Goal: Information Seeking & Learning: Compare options

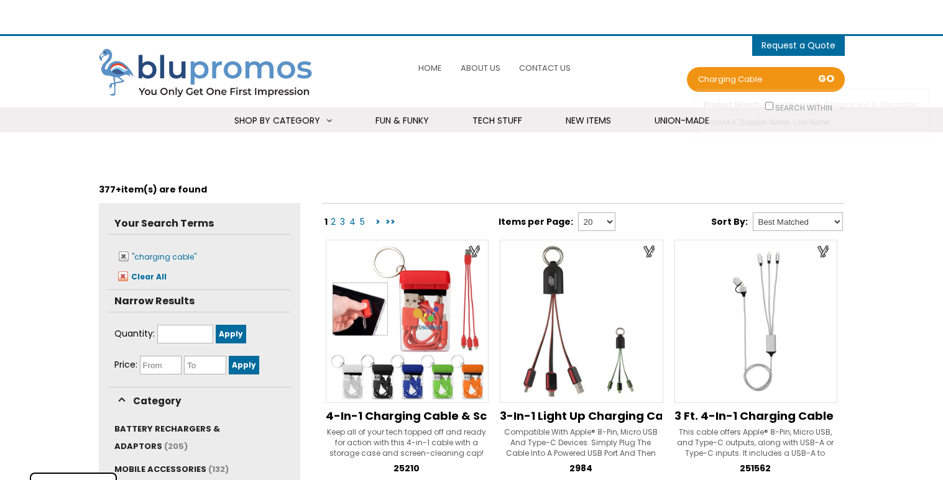
select select "Language Translate Widget"
drag, startPoint x: 774, startPoint y: 80, endPoint x: 663, endPoint y: 81, distance: 111.3
click at [663, 81] on div "0 items - Cart Shopping Cart (0) You have no products in your shopping cart. Ch…" at bounding box center [595, 71] width 500 height 59
type input "tech"
click at [136, 464] on span "MOBILE ACCESSORIES" at bounding box center [160, 470] width 92 height 12
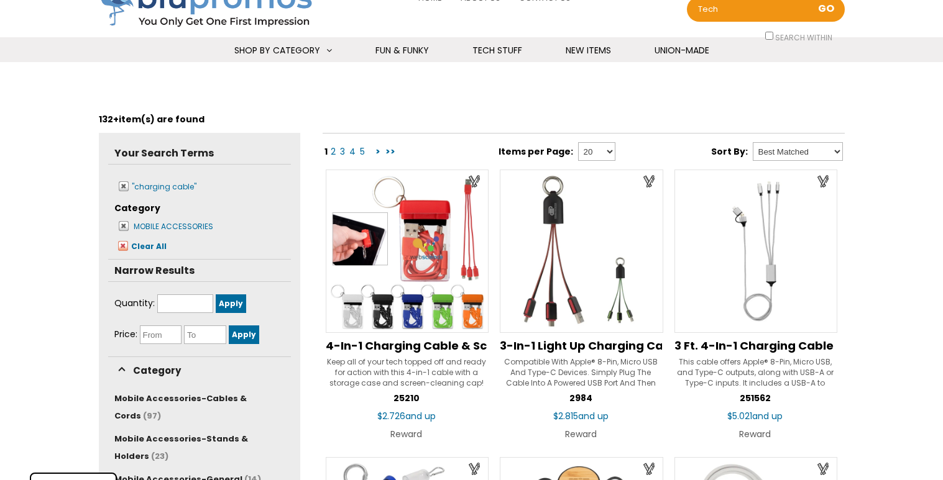
scroll to position [71, 0]
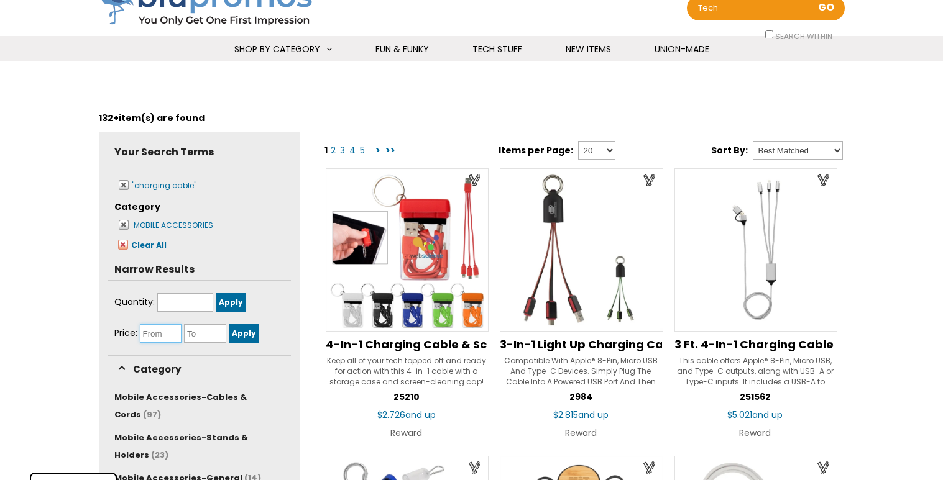
click at [159, 333] on input "text" at bounding box center [161, 333] width 42 height 19
type input "1.00"
click at [200, 333] on input "text" at bounding box center [205, 333] width 42 height 19
type input "3.00"
click at [247, 331] on input "Apply" at bounding box center [244, 333] width 30 height 19
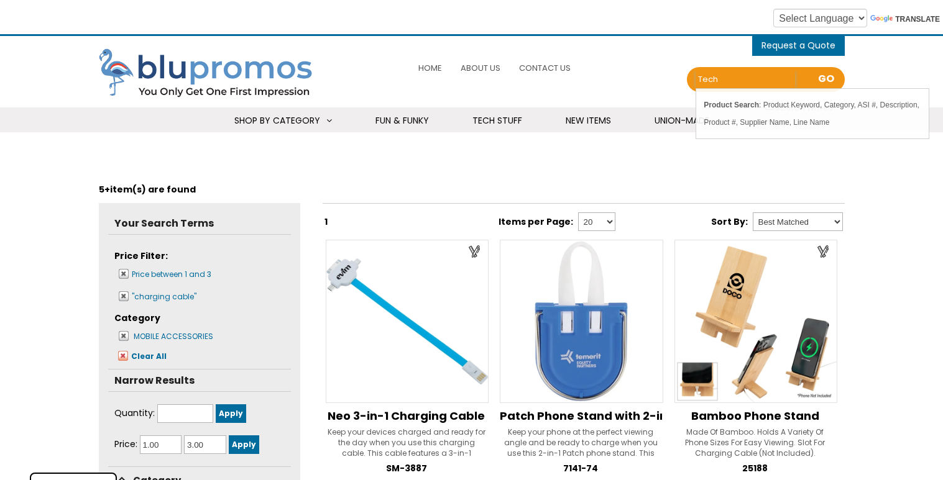
drag, startPoint x: 726, startPoint y: 80, endPoint x: 668, endPoint y: 85, distance: 58.0
click at [668, 85] on div "0 items - Cart Shopping Cart (0) You have no products in your shopping cart. Ch…" at bounding box center [595, 71] width 500 height 59
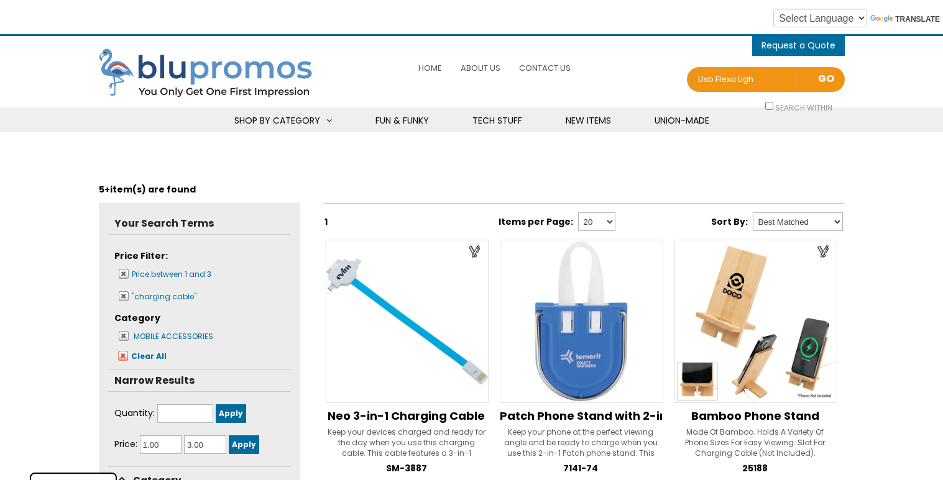
type input "usb flexa light"
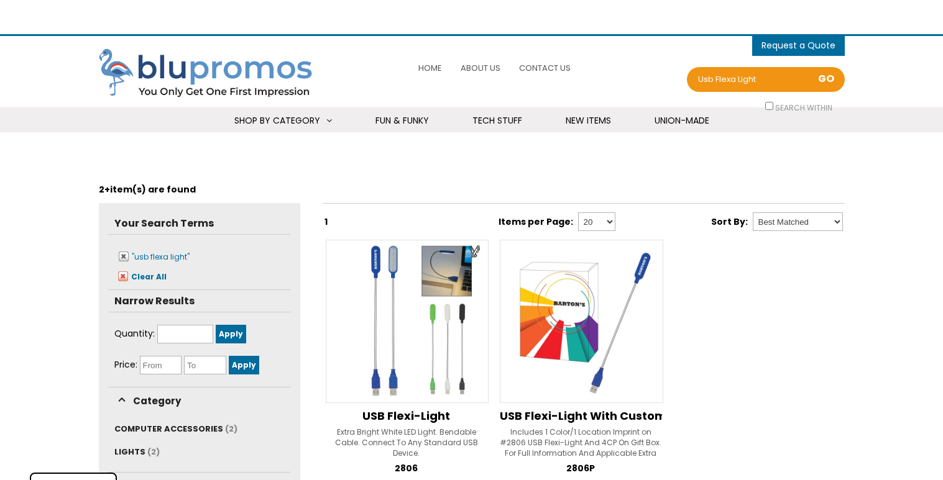
select select "Language Translate Widget"
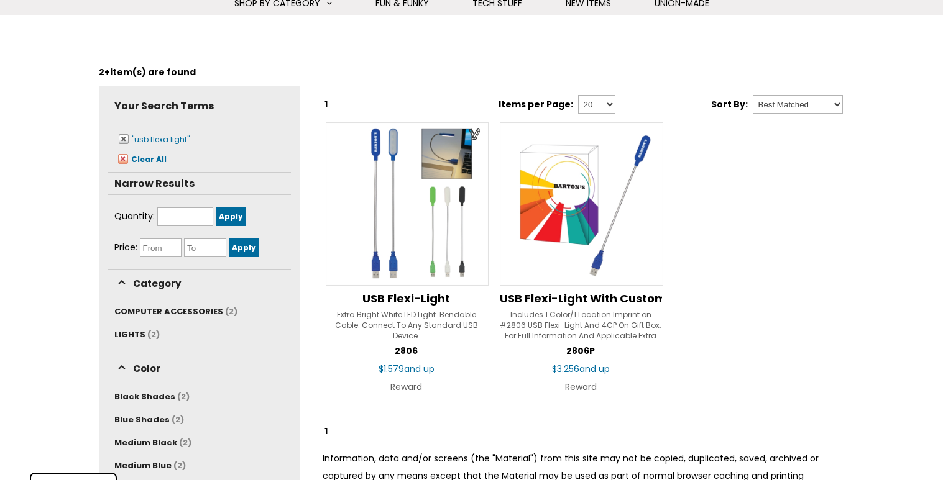
scroll to position [122, 0]
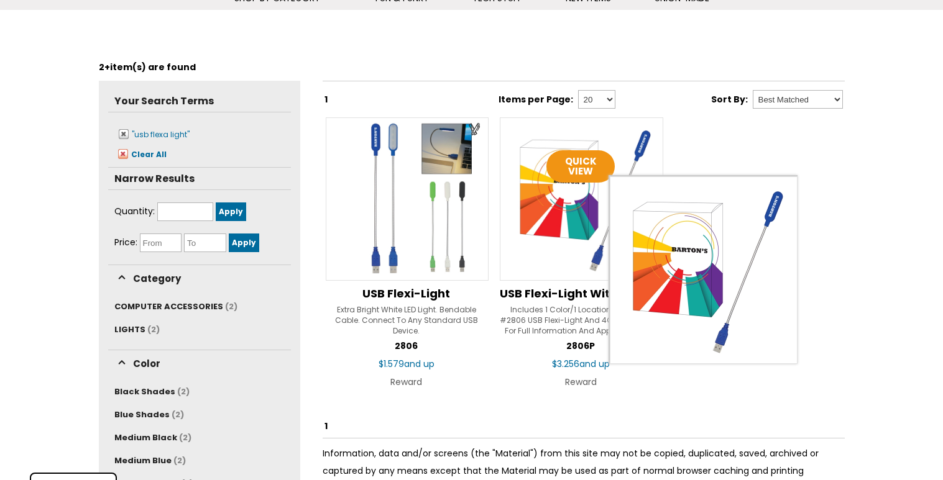
click at [575, 219] on img at bounding box center [581, 198] width 163 height 163
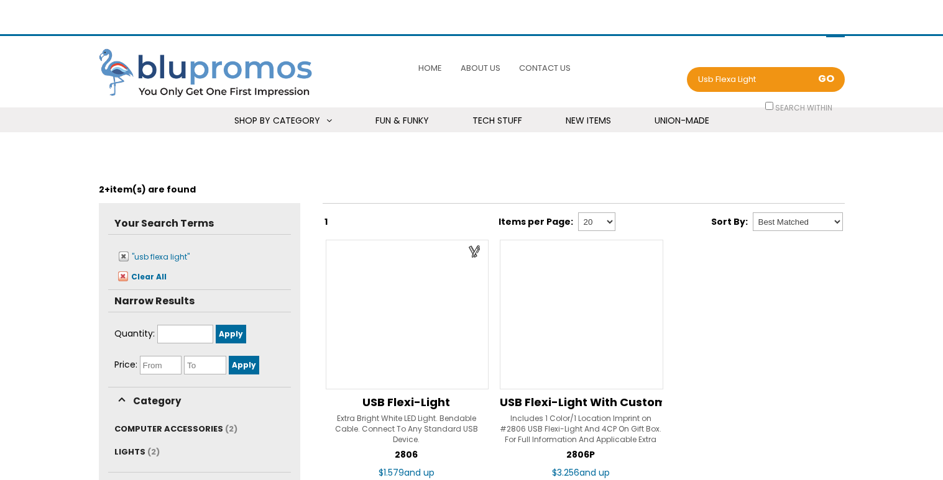
scroll to position [122, 0]
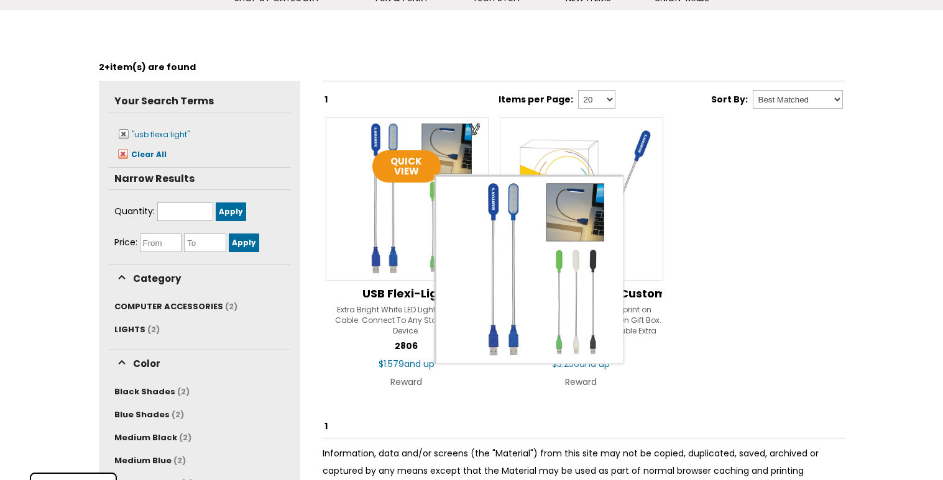
click at [425, 203] on img at bounding box center [407, 198] width 163 height 163
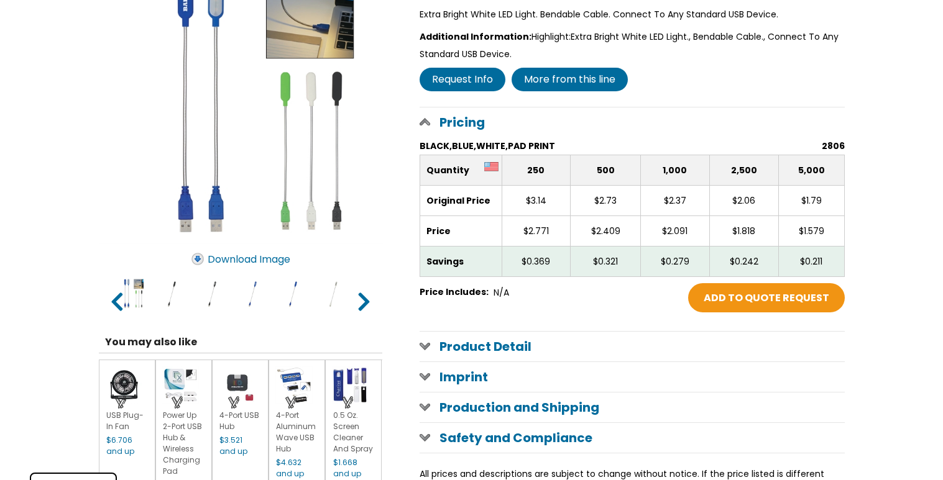
scroll to position [257, 0]
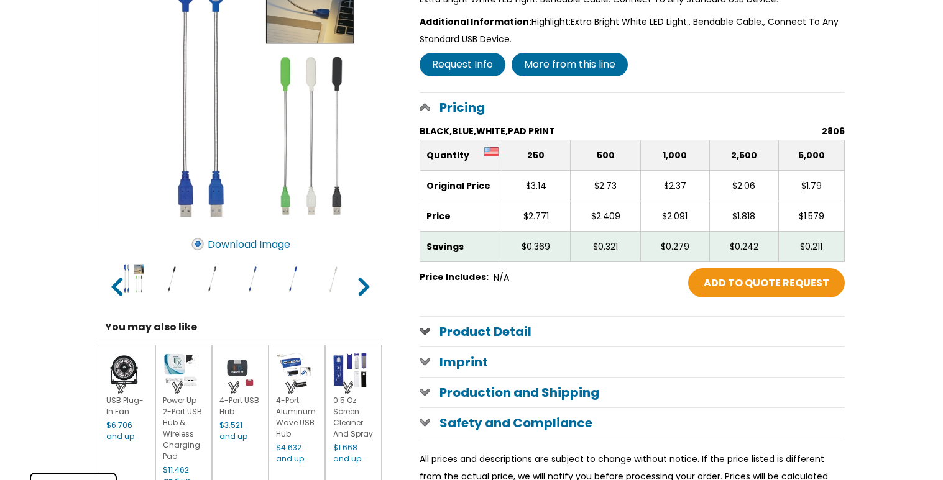
click at [477, 326] on h1 "Product Detail" at bounding box center [632, 332] width 425 height 30
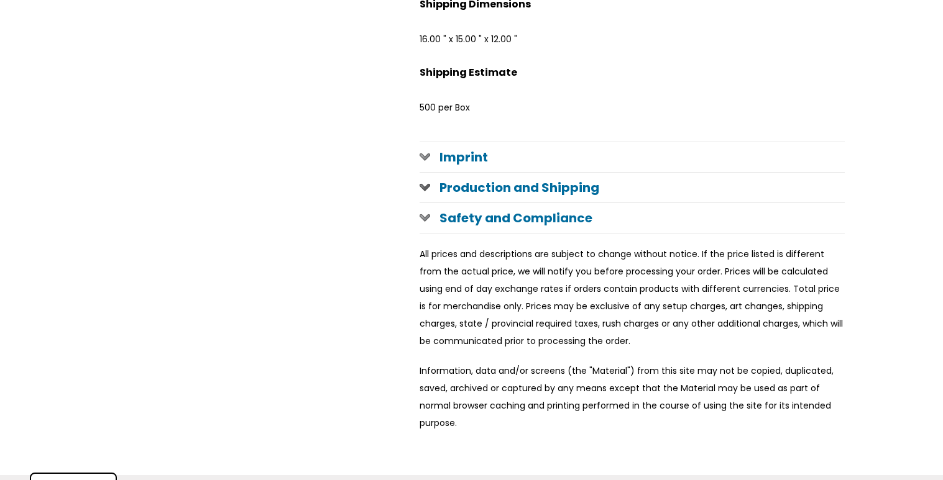
scroll to position [1066, 0]
click at [423, 188] on span at bounding box center [425, 188] width 11 height 10
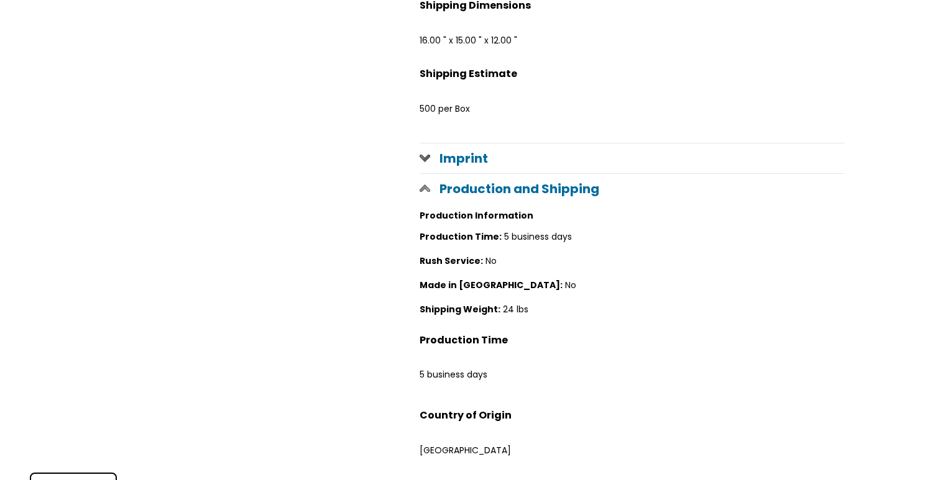
click at [423, 157] on span at bounding box center [425, 158] width 11 height 10
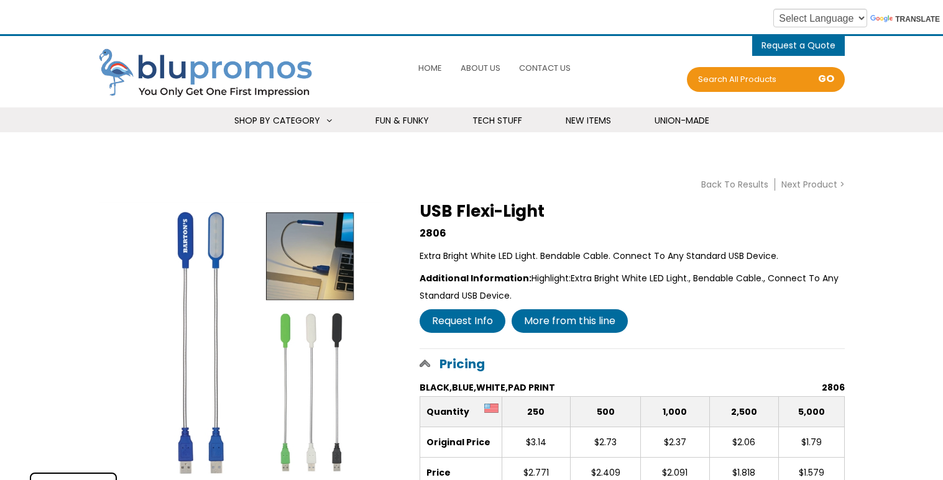
scroll to position [2, 0]
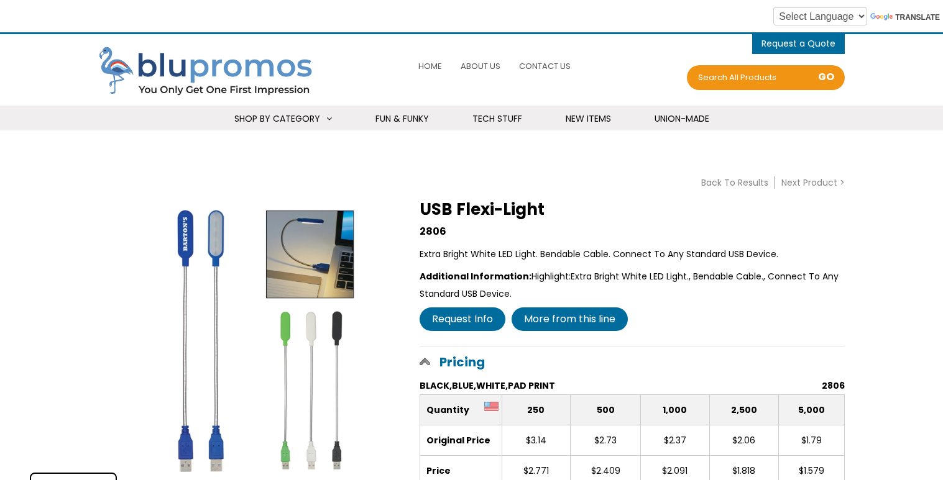
drag, startPoint x: 800, startPoint y: 75, endPoint x: 781, endPoint y: 84, distance: 21.4
click at [799, 75] on div "Search all Products Search all Products" at bounding box center [746, 77] width 110 height 17
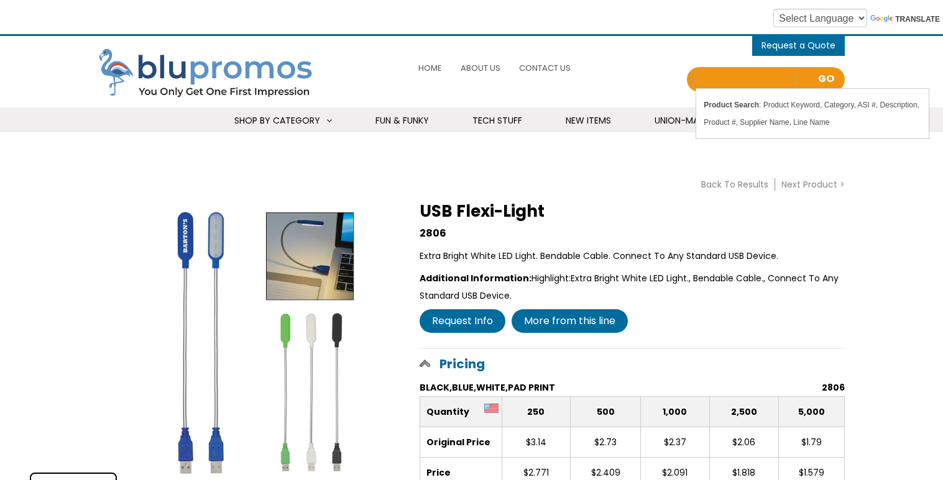
drag, startPoint x: 786, startPoint y: 79, endPoint x: 735, endPoint y: 77, distance: 50.4
click at [735, 77] on input "Search all Products" at bounding box center [745, 79] width 99 height 17
type input "usa made"
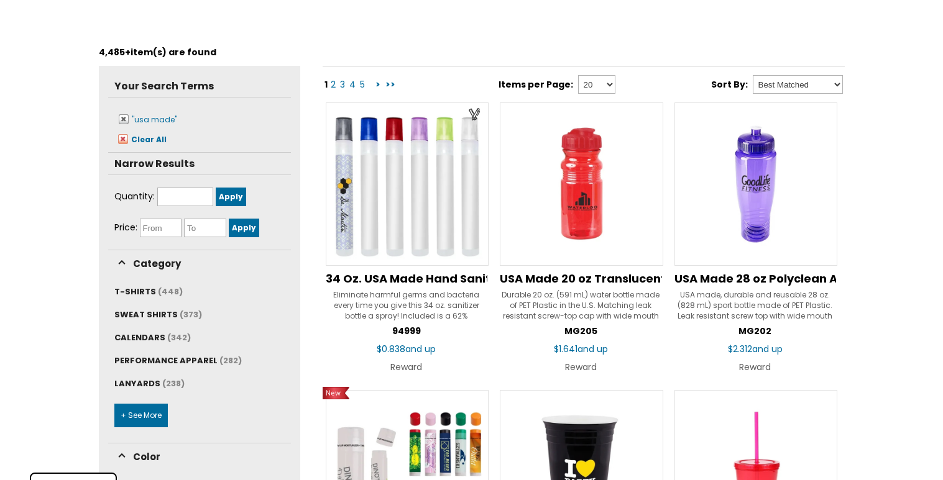
scroll to position [142, 0]
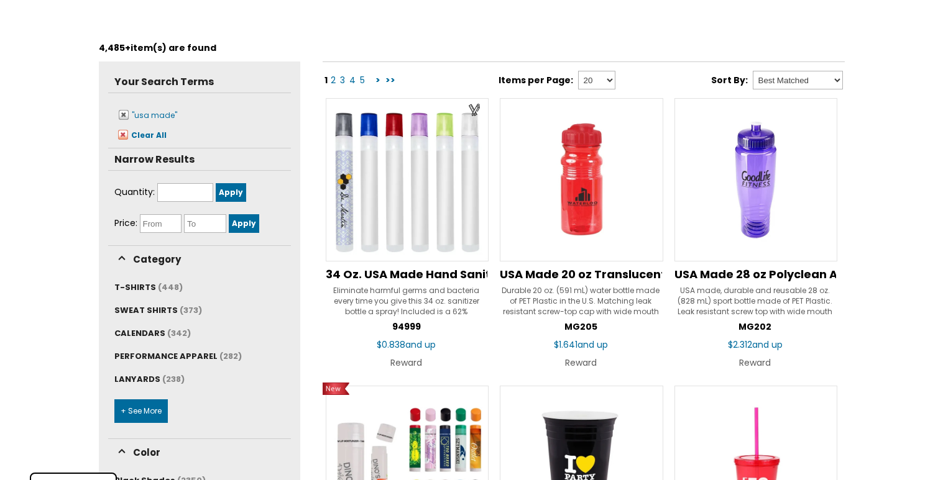
click at [137, 411] on link "+ See More" at bounding box center [140, 412] width 53 height 24
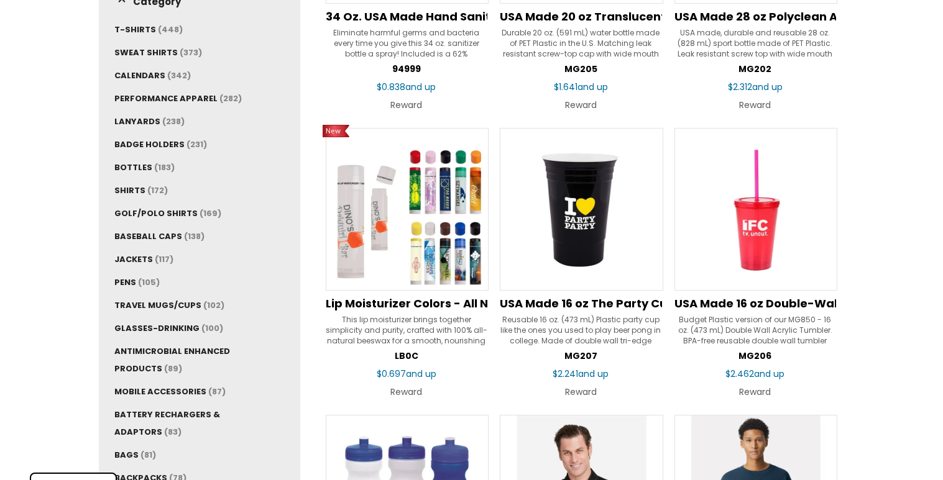
scroll to position [418, 0]
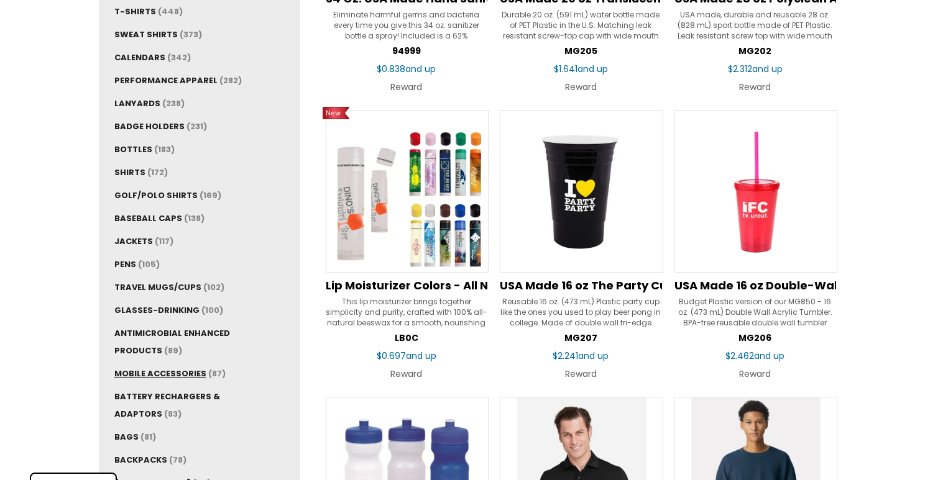
click at [177, 371] on span "MOBILE ACCESSORIES" at bounding box center [160, 374] width 92 height 12
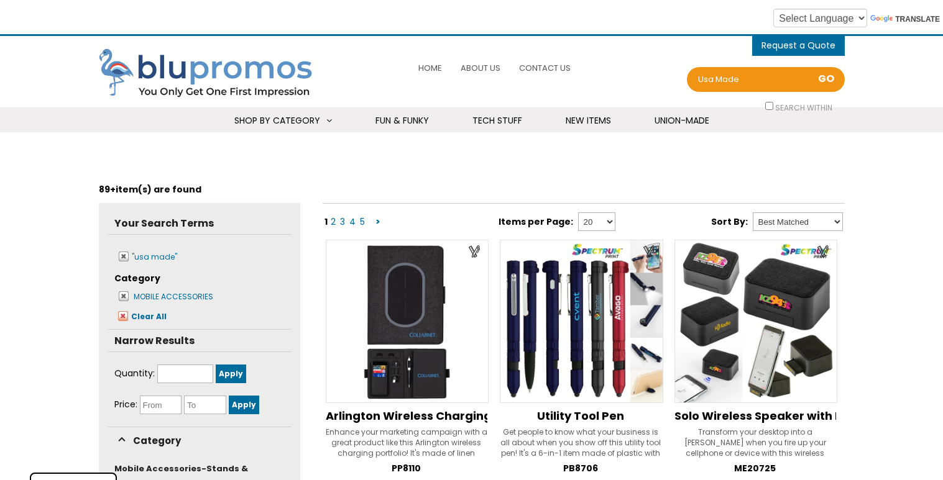
scroll to position [1, 0]
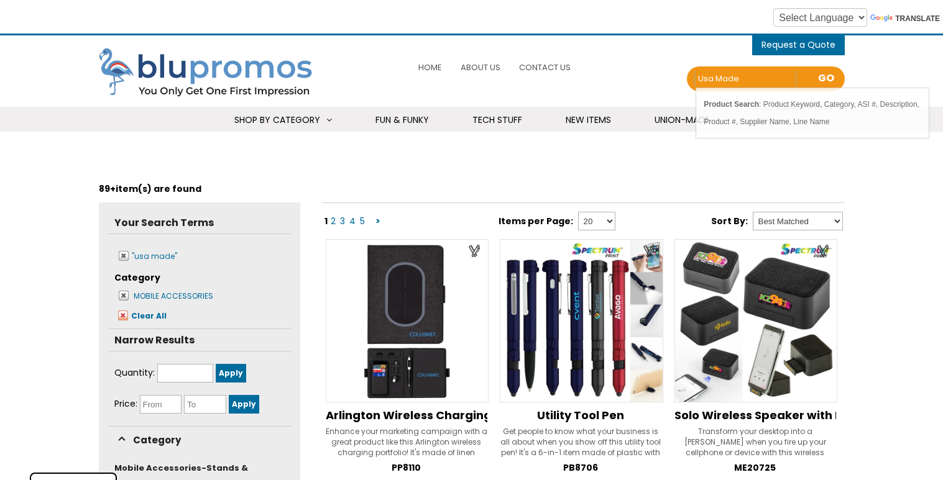
click at [752, 75] on input "usa made" at bounding box center [745, 78] width 99 height 17
type input "usa made mobile accessories"
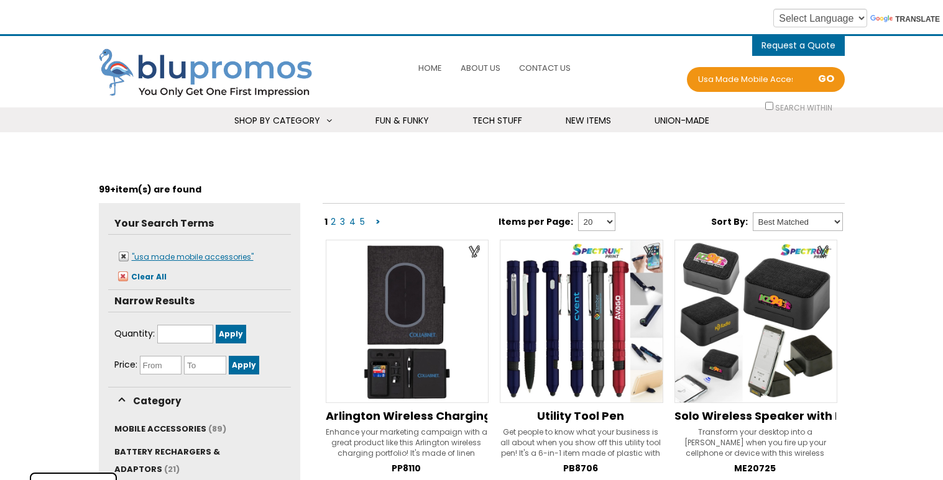
click at [195, 257] on span ""usa made mobile accessories"" at bounding box center [193, 257] width 122 height 11
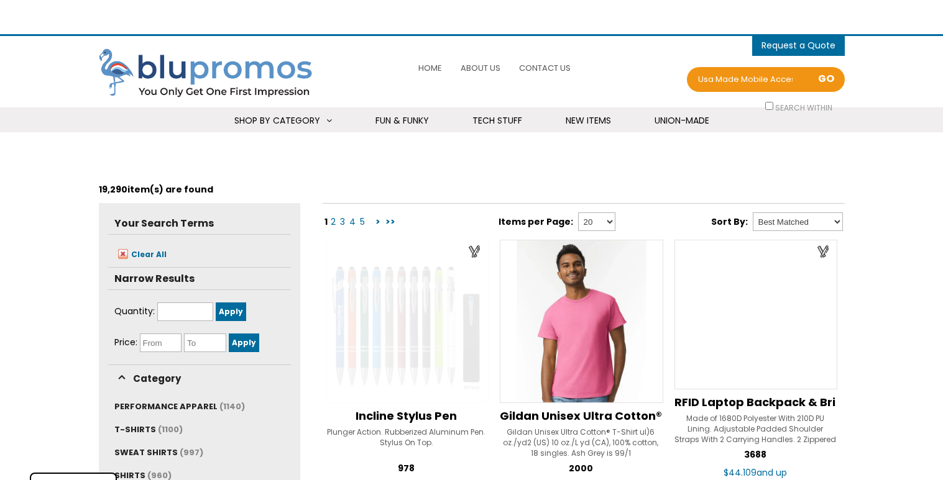
select select "Language Translate Widget"
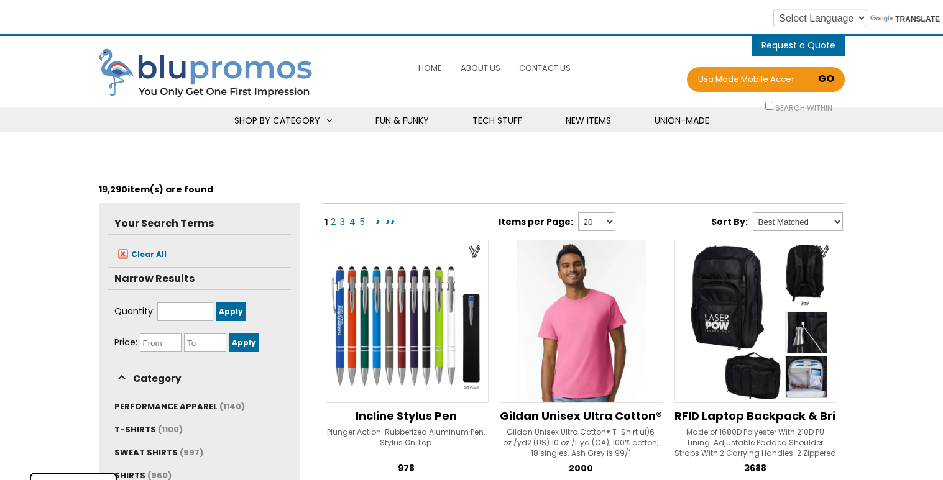
click at [830, 77] on link "Go" at bounding box center [825, 80] width 21 height 19
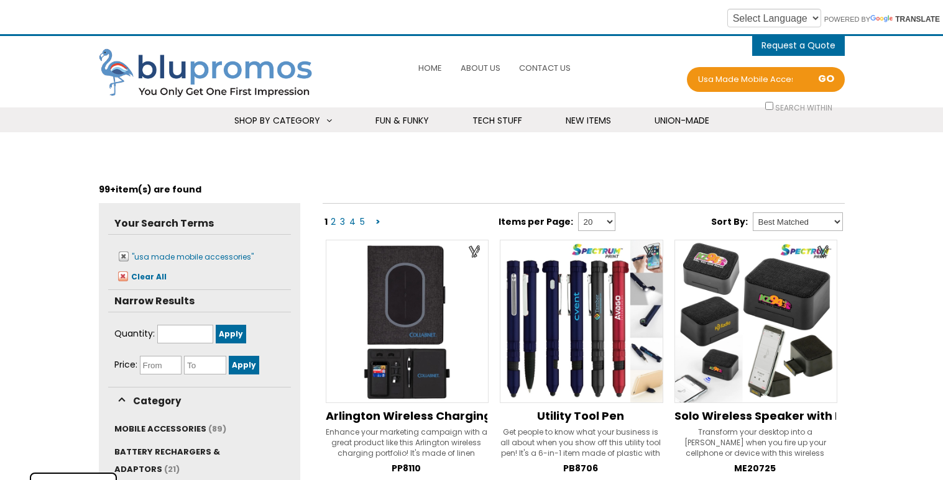
click at [787, 315] on img at bounding box center [755, 321] width 163 height 163
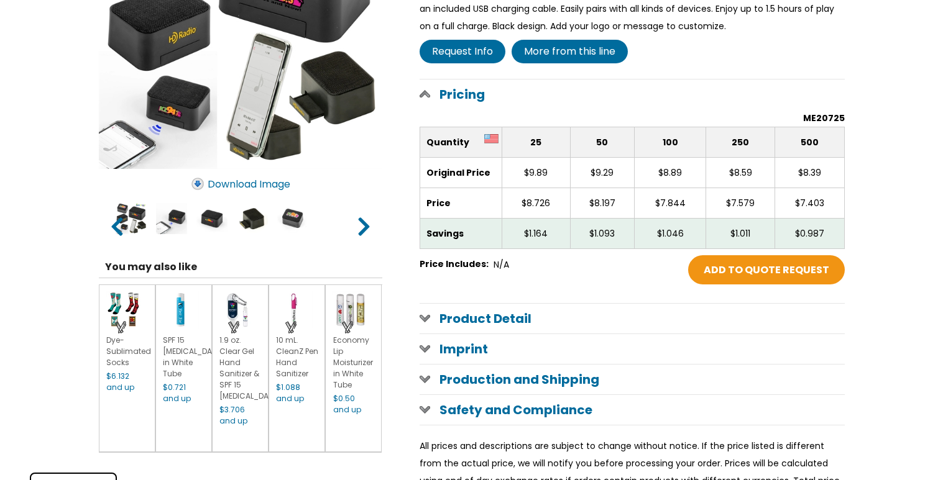
scroll to position [336, 0]
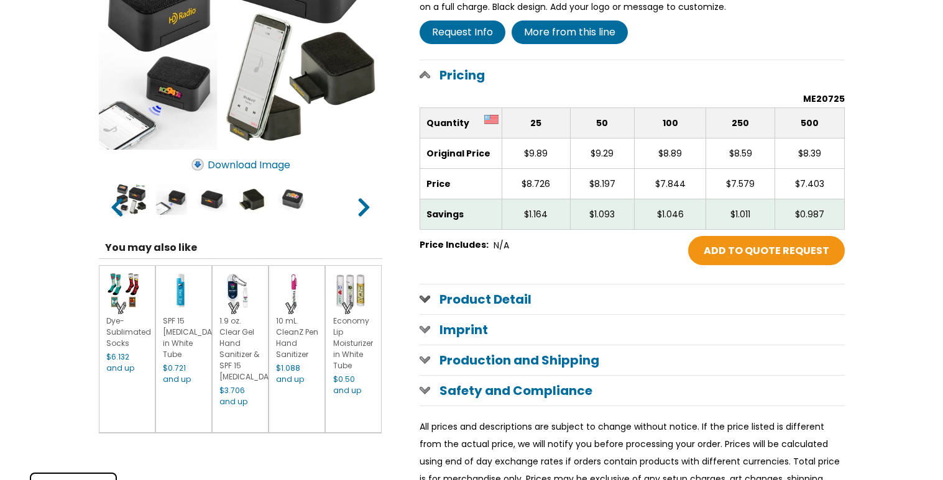
click at [469, 306] on h1 "Product Detail" at bounding box center [632, 300] width 425 height 30
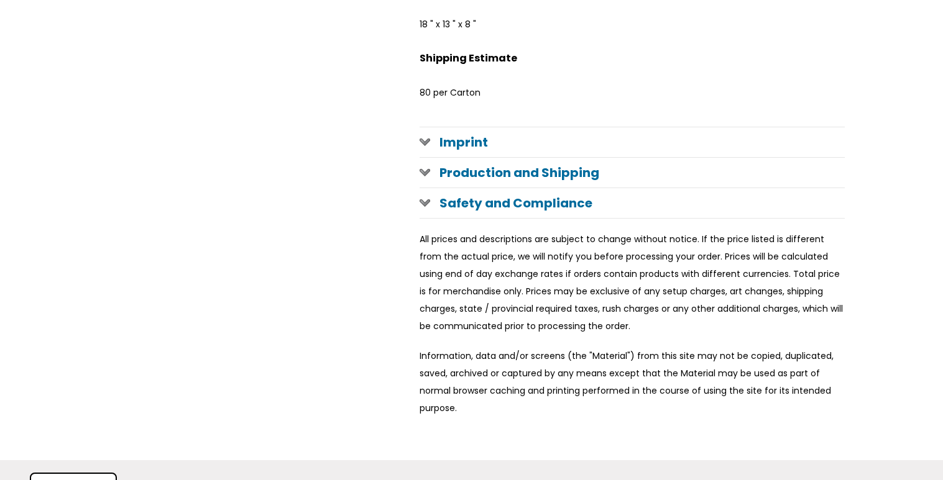
scroll to position [1791, 0]
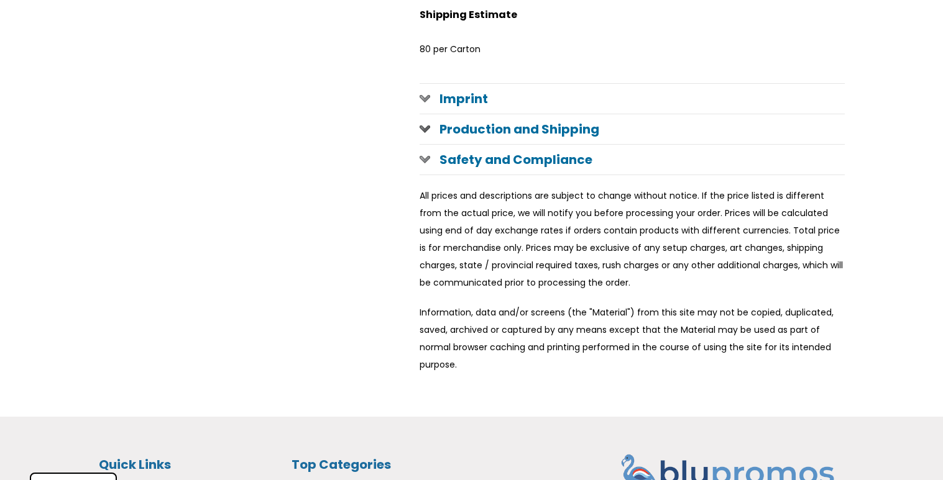
click at [487, 129] on h1 "Production and Shipping" at bounding box center [632, 129] width 425 height 30
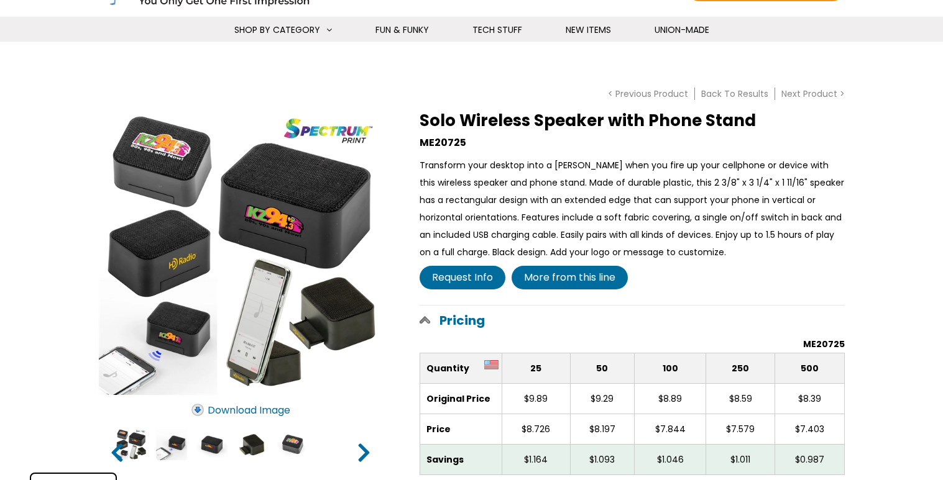
scroll to position [0, 0]
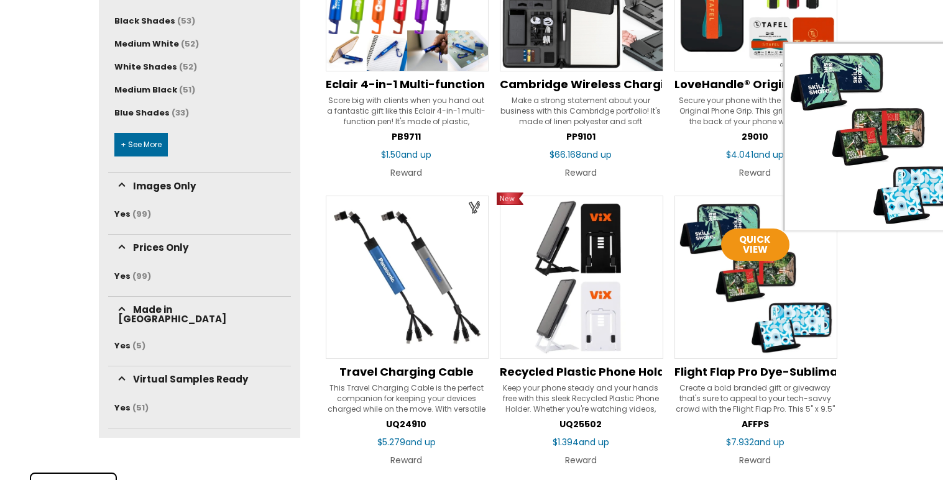
scroll to position [636, 0]
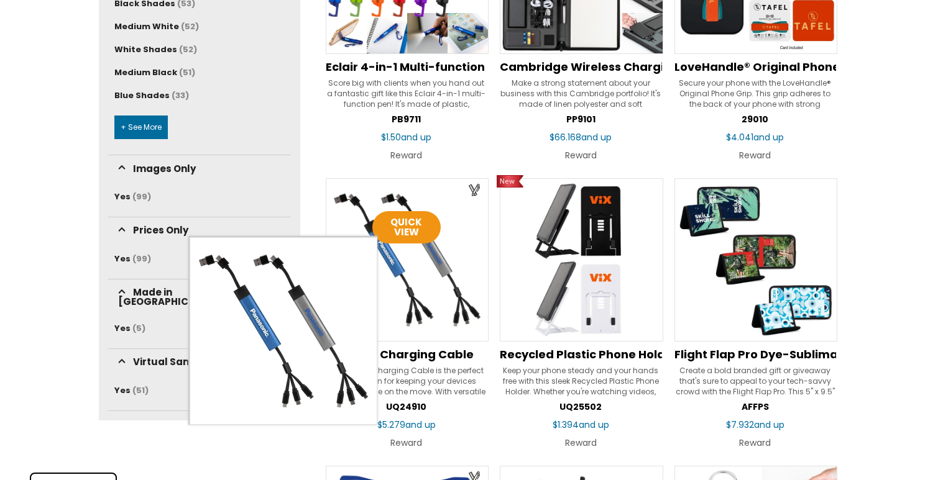
click at [420, 293] on img at bounding box center [407, 259] width 163 height 163
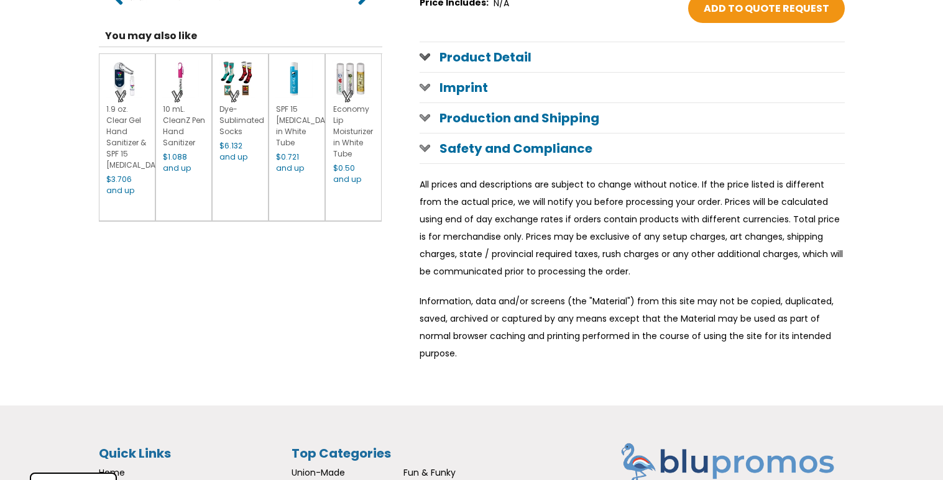
scroll to position [588, 0]
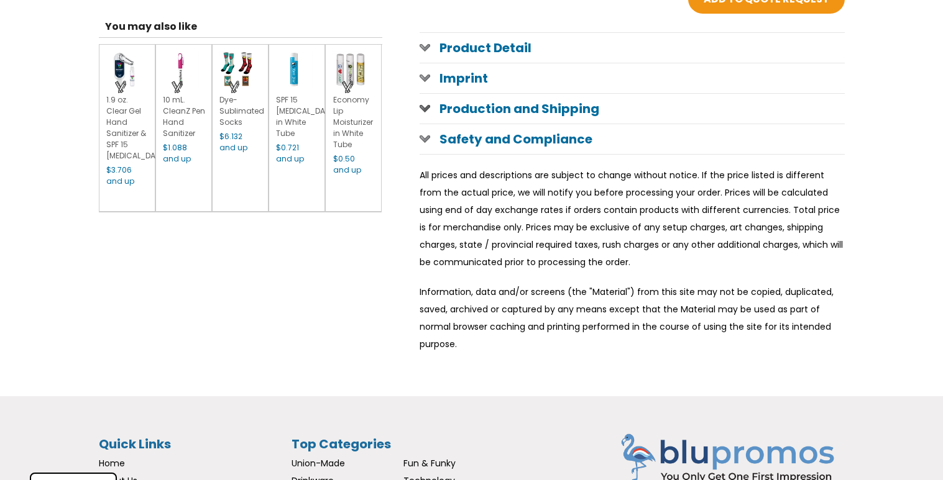
click at [552, 111] on h1 "Production and Shipping" at bounding box center [632, 109] width 425 height 30
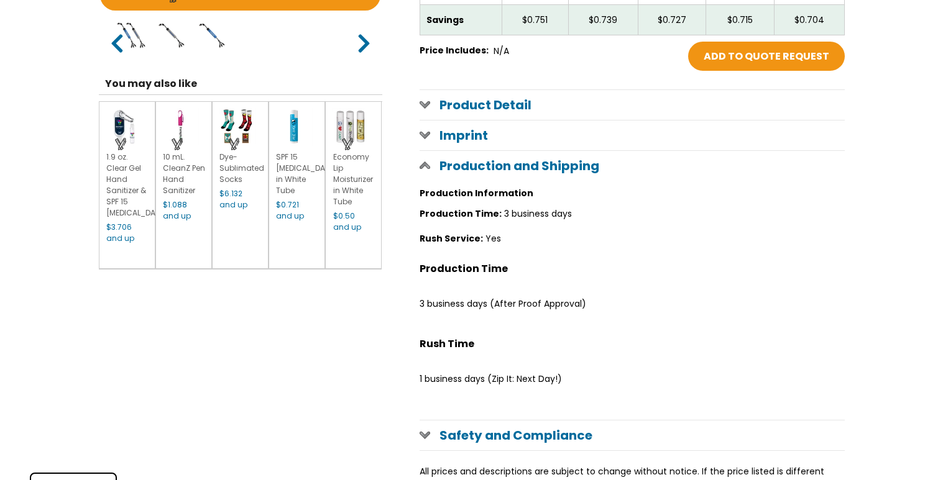
scroll to position [531, 0]
click at [490, 104] on h1 "Product Detail" at bounding box center [632, 105] width 425 height 30
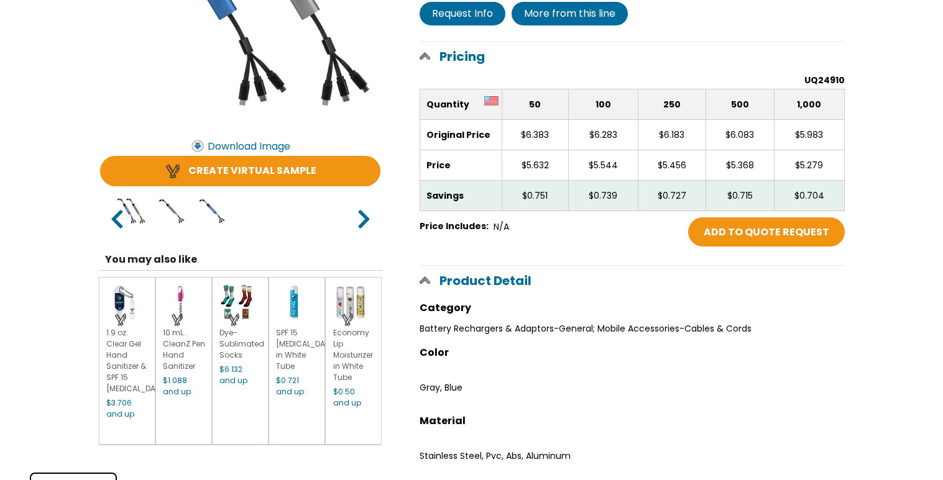
scroll to position [360, 0]
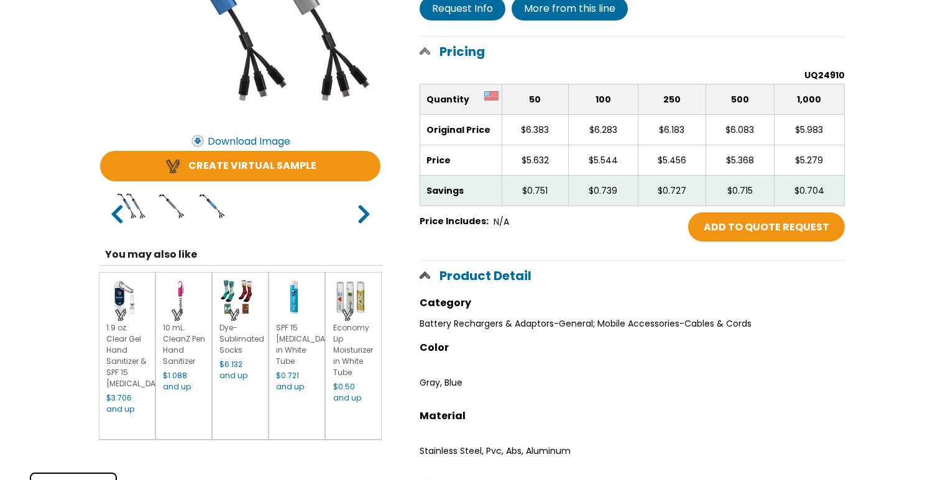
click at [421, 271] on span at bounding box center [425, 275] width 11 height 10
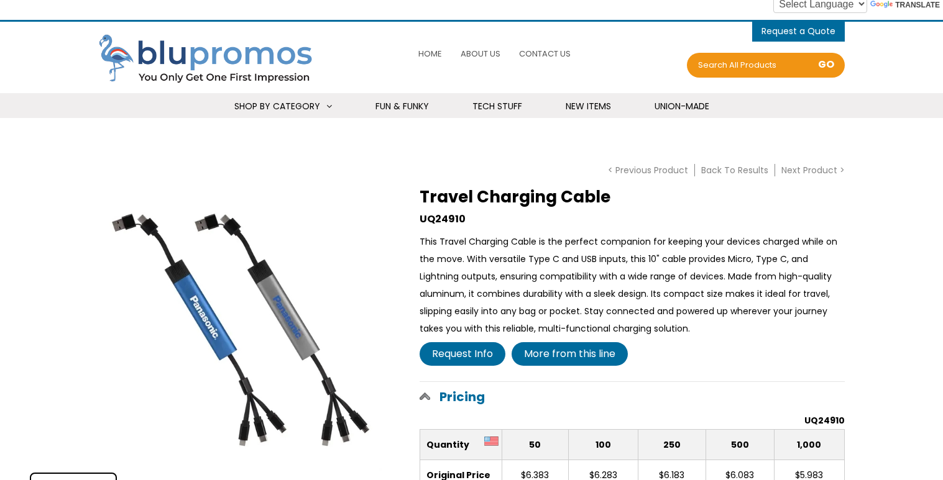
scroll to position [0, 0]
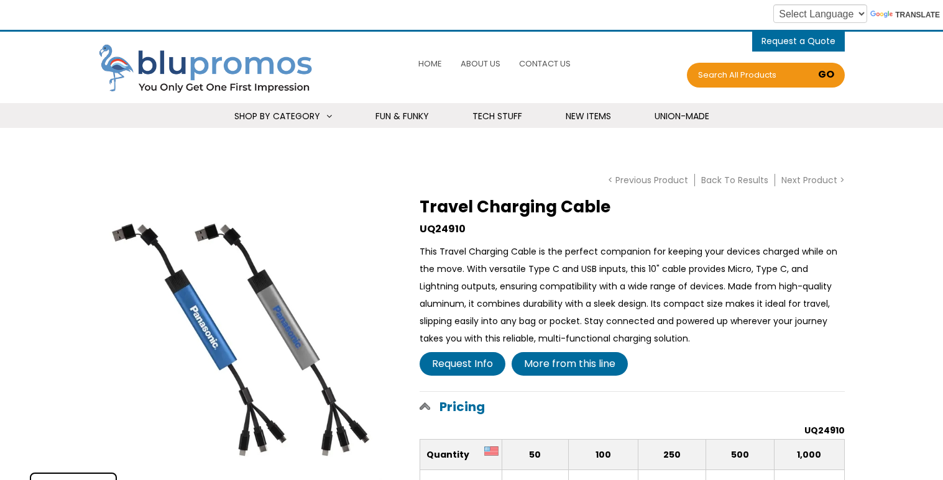
click at [829, 77] on link "Go" at bounding box center [825, 76] width 21 height 19
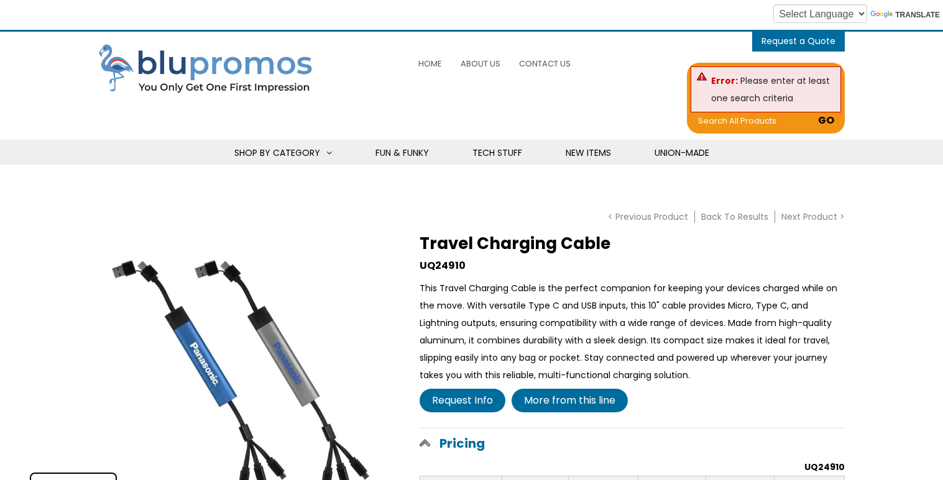
scroll to position [5, 0]
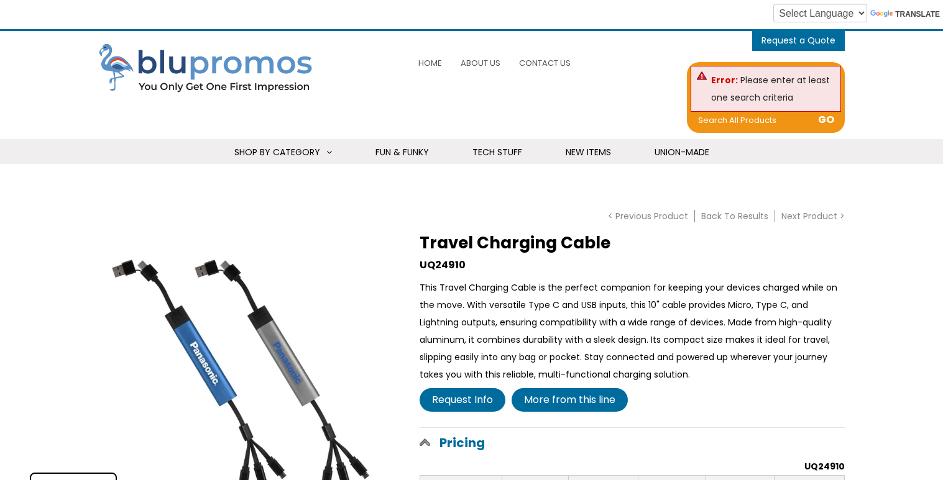
click at [860, 112] on div "0 items - Cart Shopping Cart (0) You have no products in your shopping cart. Ch…" at bounding box center [471, 97] width 943 height 133
click at [700, 75] on div "Error Please enter at least one search criteria" at bounding box center [766, 89] width 150 height 46
click at [605, 68] on ul "Home About Us Contact Us" at bounding box center [495, 63] width 300 height 27
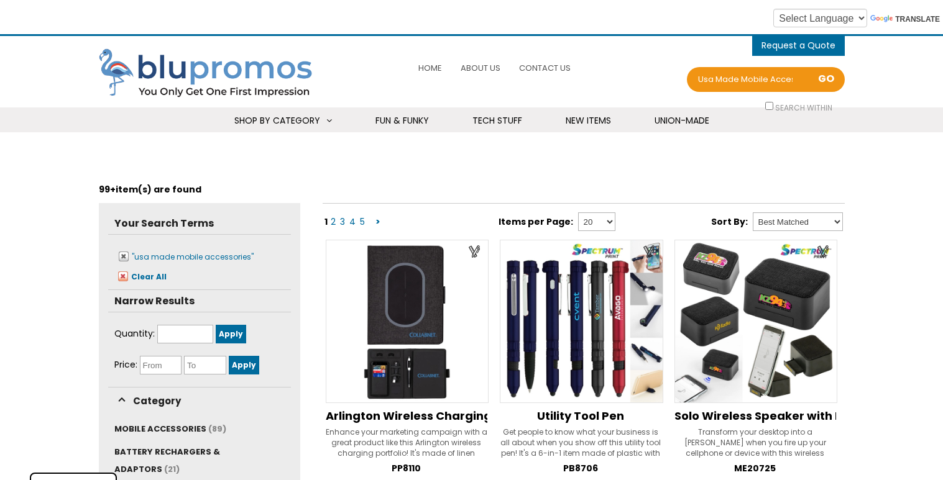
click at [802, 75] on div "Error Search usa made mobile accessories Search all Products Price From $ Price…" at bounding box center [765, 79] width 157 height 25
click at [783, 78] on input "usa made mobile accessories" at bounding box center [745, 79] width 99 height 17
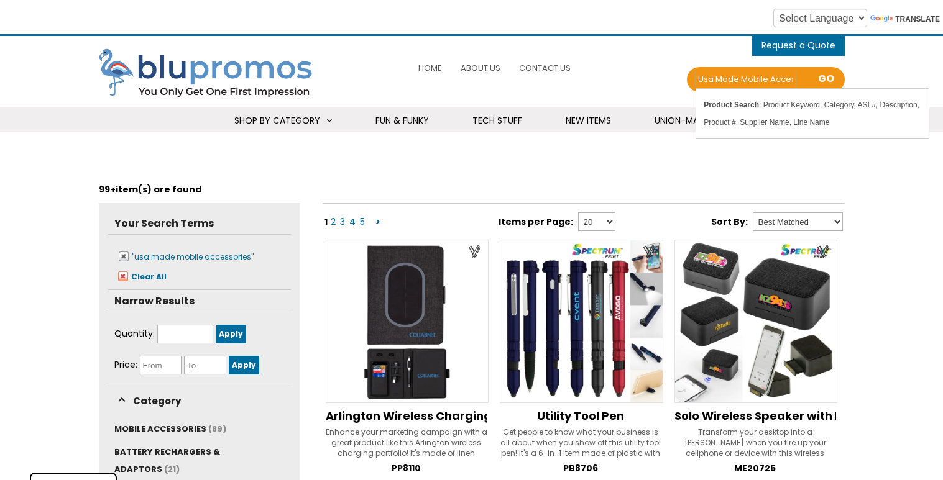
scroll to position [0, 25]
drag, startPoint x: 777, startPoint y: 80, endPoint x: 807, endPoint y: 81, distance: 29.9
click at [807, 81] on div "Error Search usa made mobile accessories Search all Products Price From $ Price…" at bounding box center [765, 79] width 157 height 25
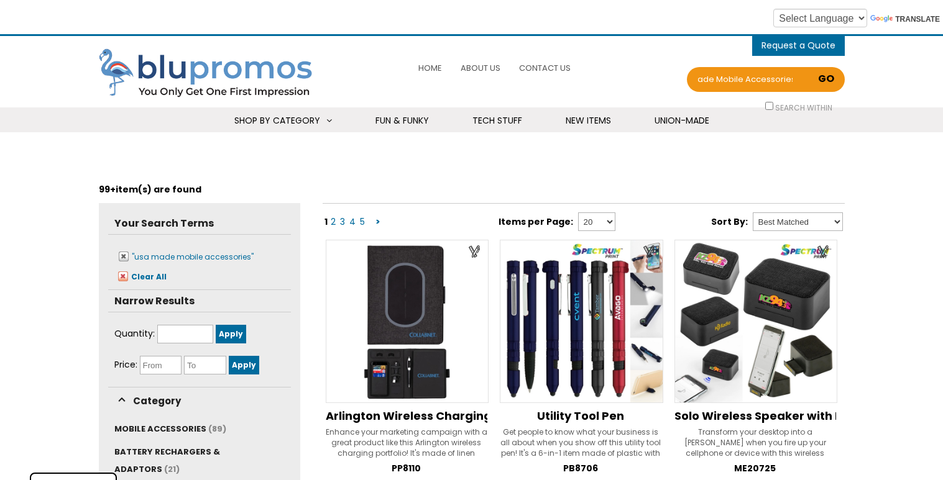
scroll to position [0, 0]
click at [830, 76] on link "Go" at bounding box center [825, 80] width 21 height 19
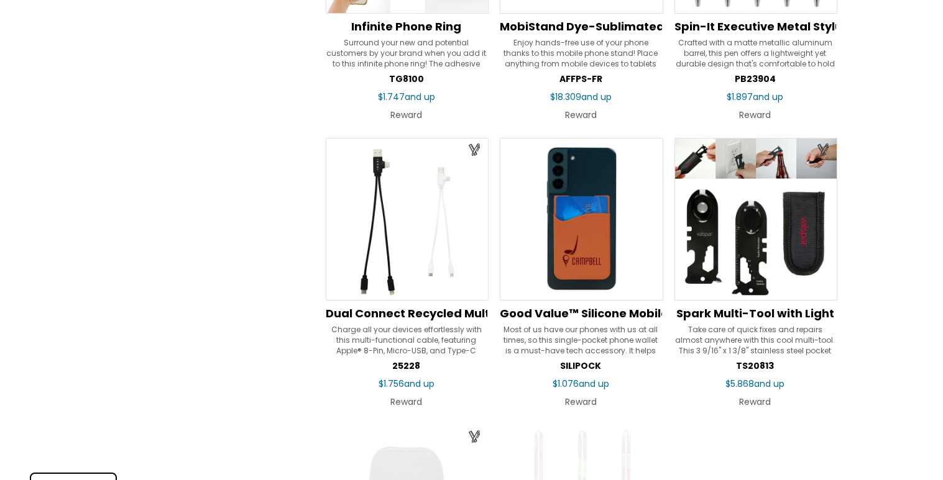
scroll to position [1541, 0]
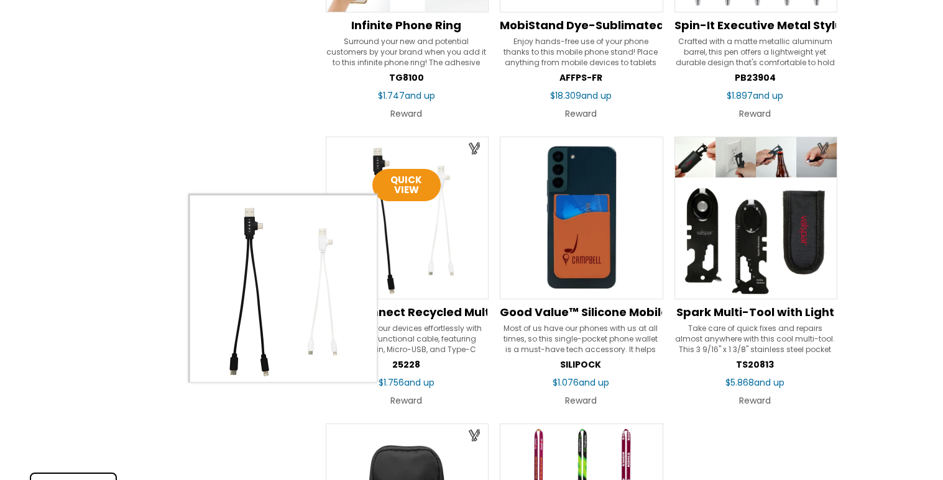
click at [421, 247] on img at bounding box center [407, 218] width 163 height 163
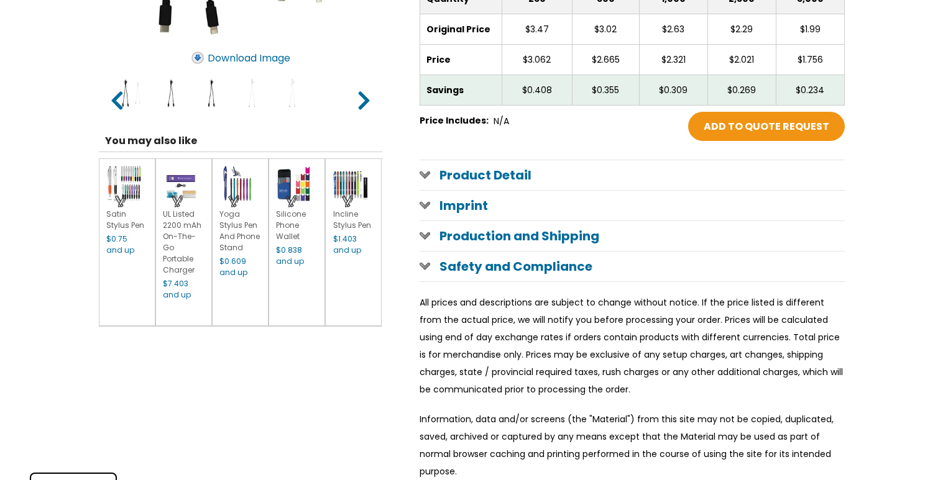
scroll to position [487, 0]
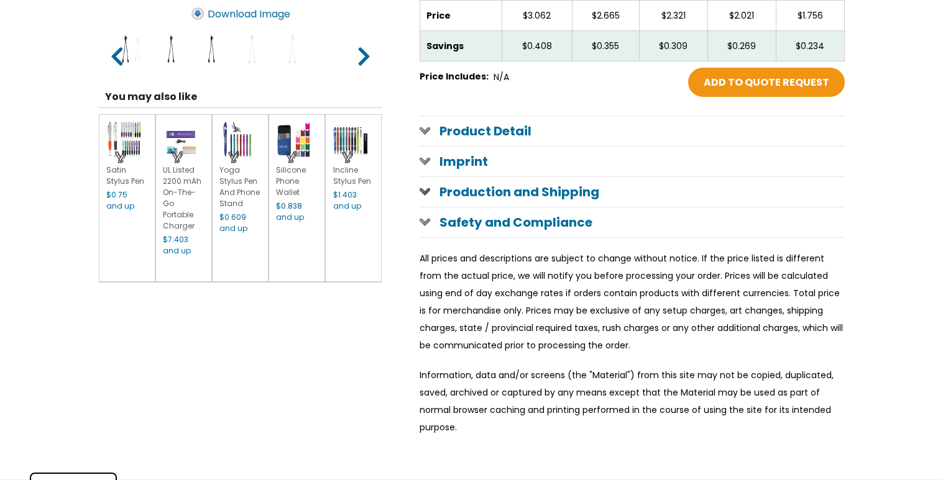
click at [506, 194] on h1 "Production and Shipping" at bounding box center [632, 192] width 425 height 30
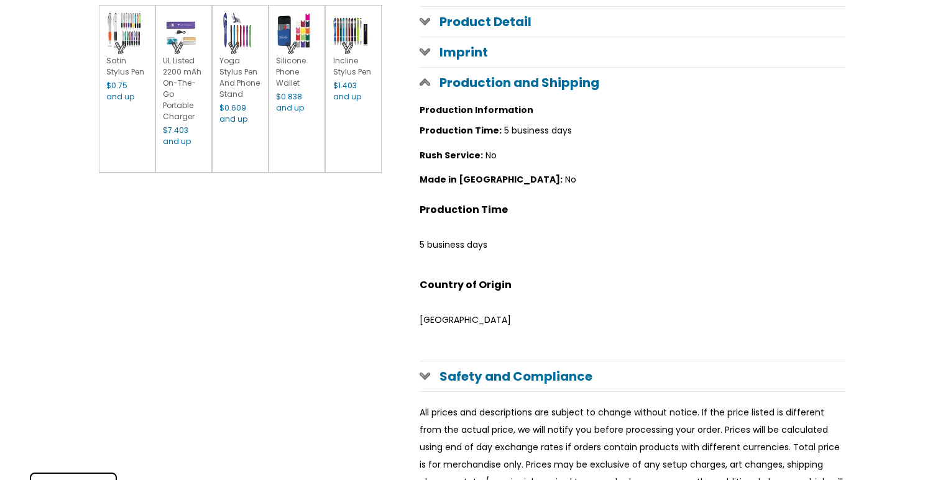
scroll to position [580, 0]
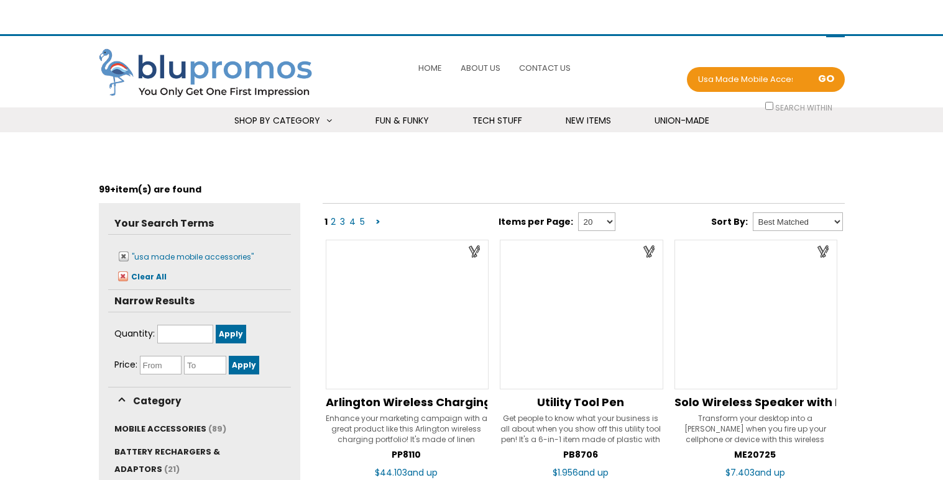
scroll to position [1487, 0]
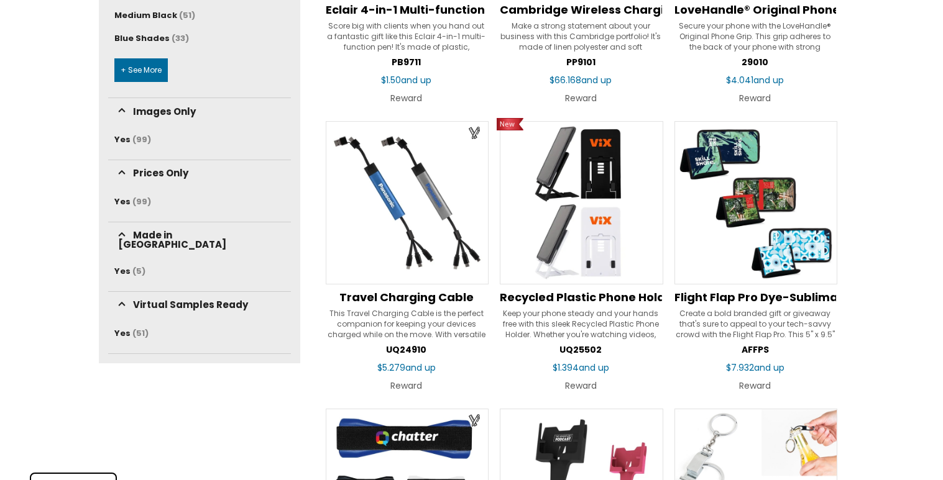
click at [414, 177] on img at bounding box center [407, 202] width 163 height 163
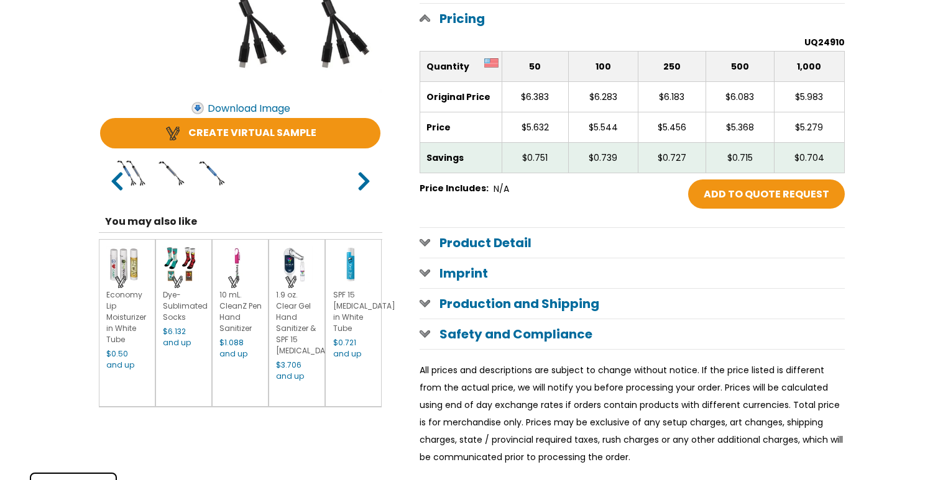
scroll to position [569, 0]
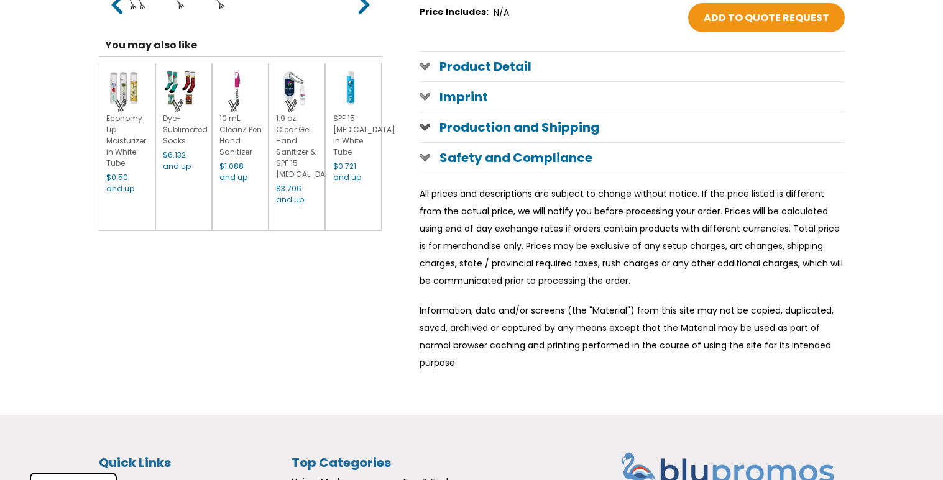
click at [473, 129] on h1 "Production and Shipping" at bounding box center [632, 127] width 425 height 30
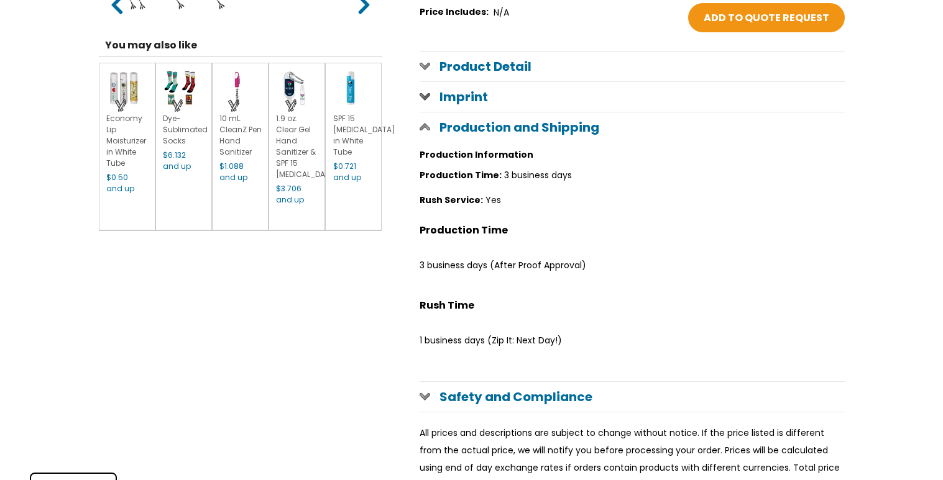
click at [467, 97] on h1 "Imprint" at bounding box center [632, 97] width 425 height 30
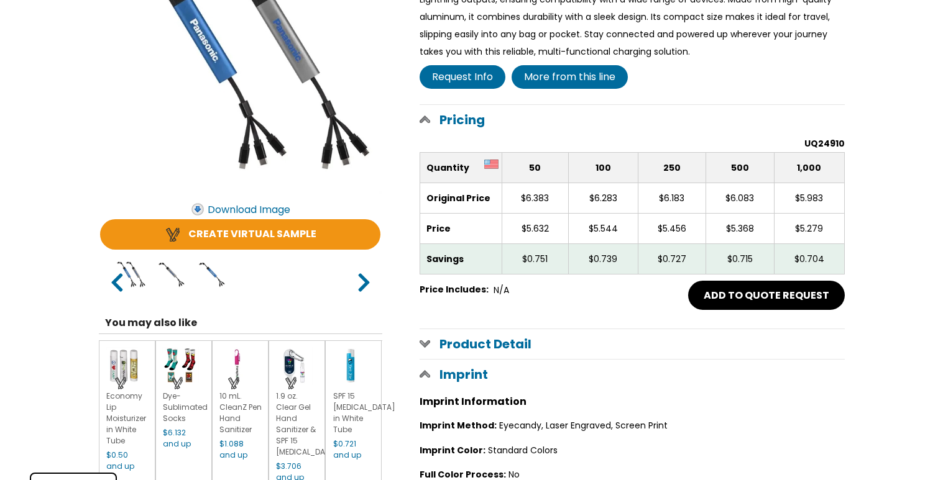
scroll to position [290, 0]
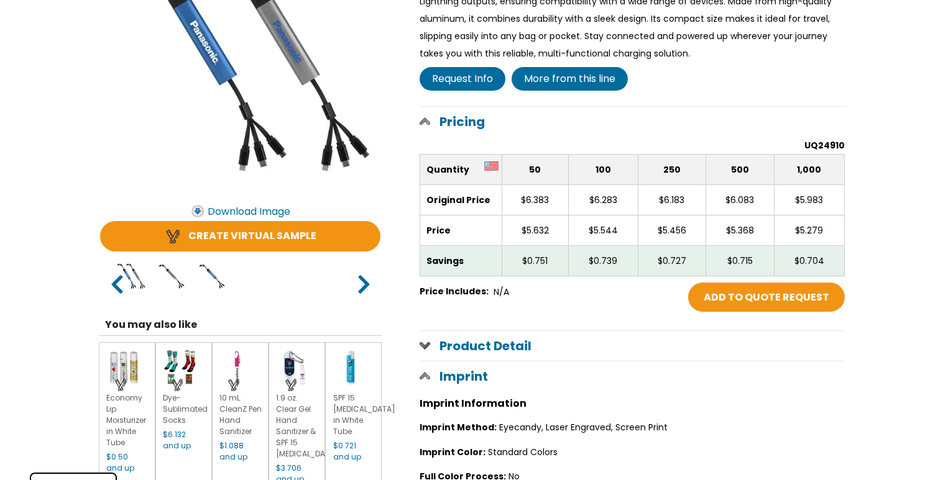
click at [485, 339] on h1 "Product Detail" at bounding box center [632, 346] width 425 height 30
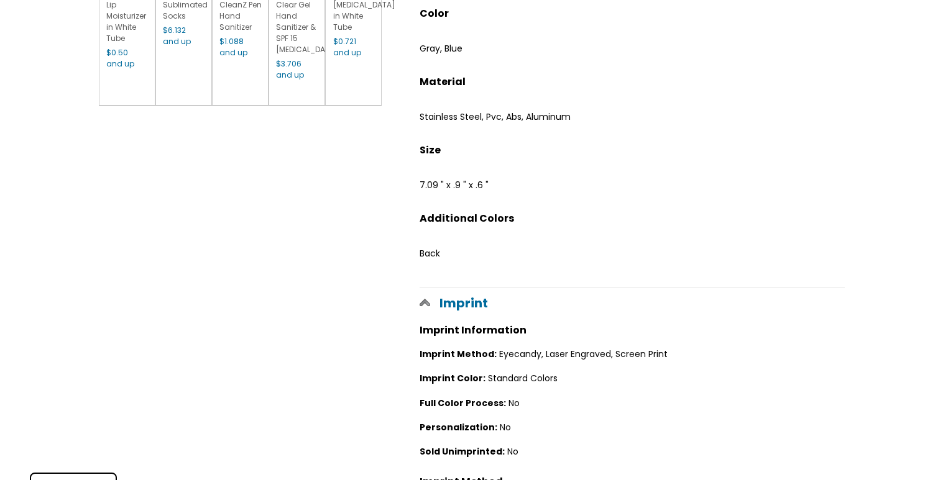
scroll to position [0, 0]
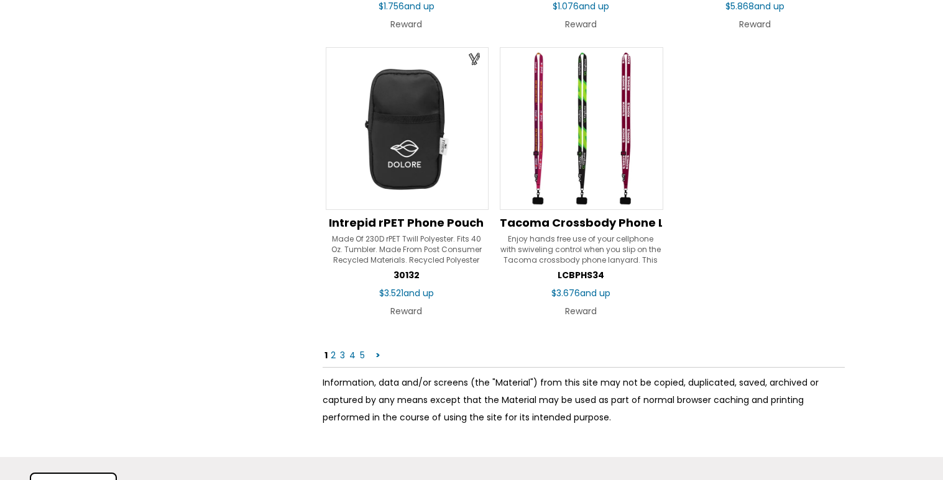
scroll to position [1908, 0]
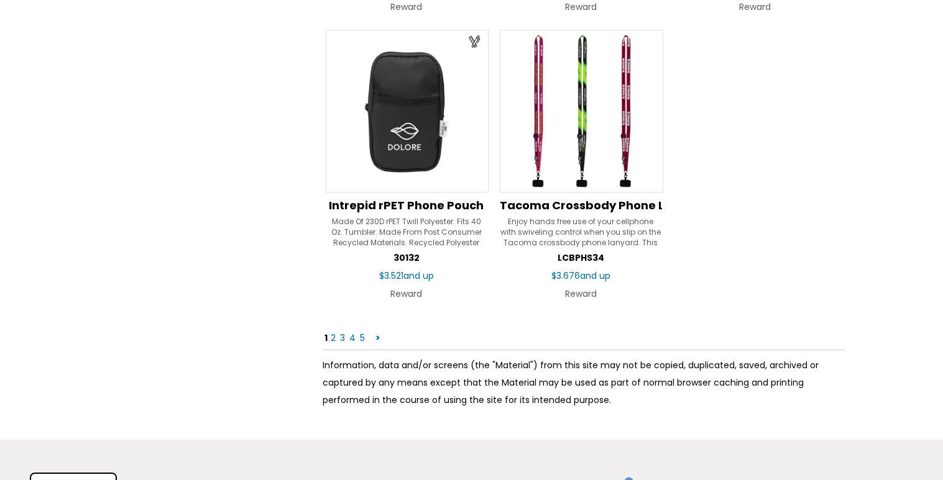
click at [332, 336] on link "2" at bounding box center [332, 338] width 7 height 12
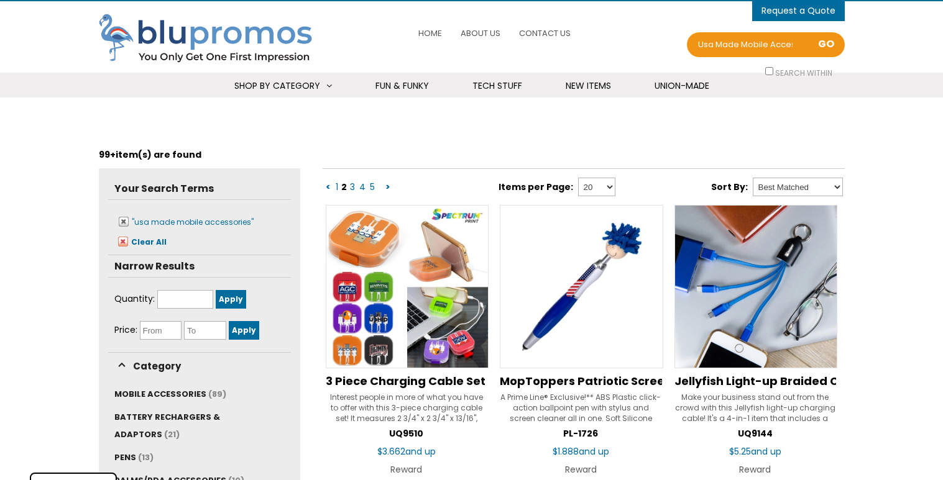
scroll to position [53, 0]
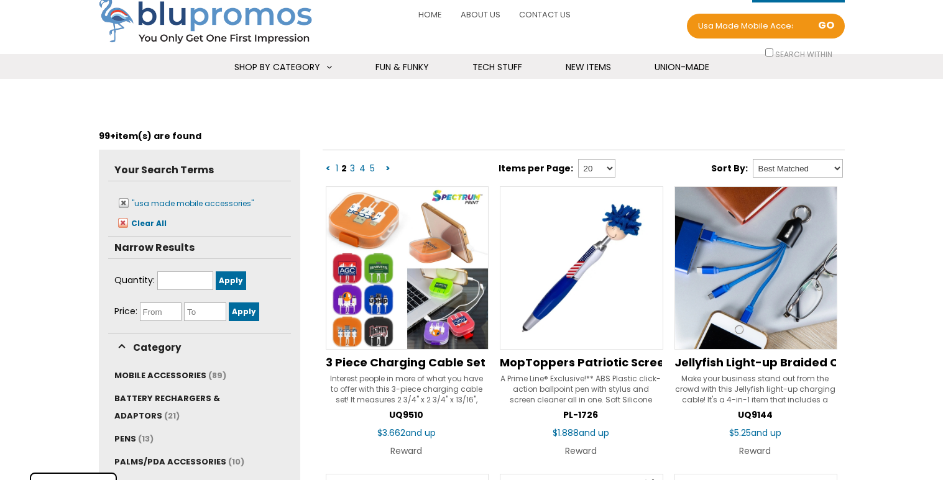
click at [750, 319] on img at bounding box center [755, 267] width 163 height 163
click at [767, 368] on span "Jellyfish Light-up Braided Charging Cable" at bounding box center [798, 363] width 249 height 16
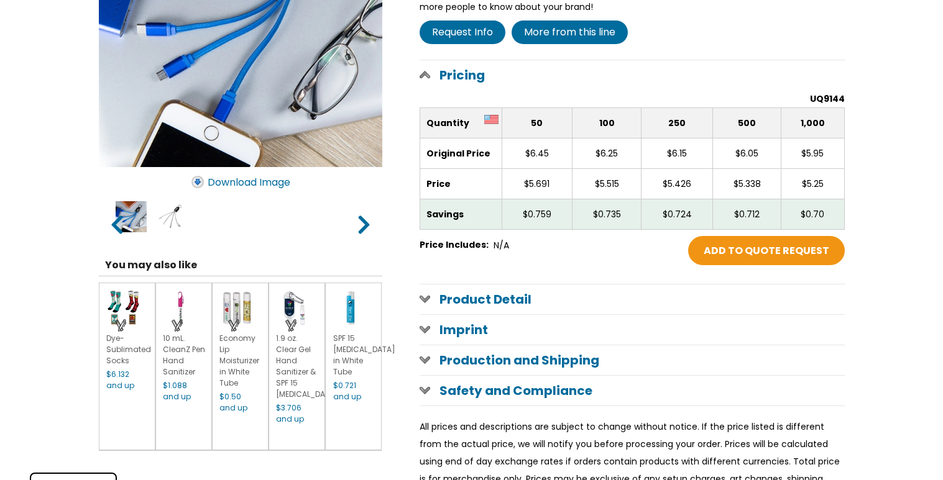
scroll to position [321, 0]
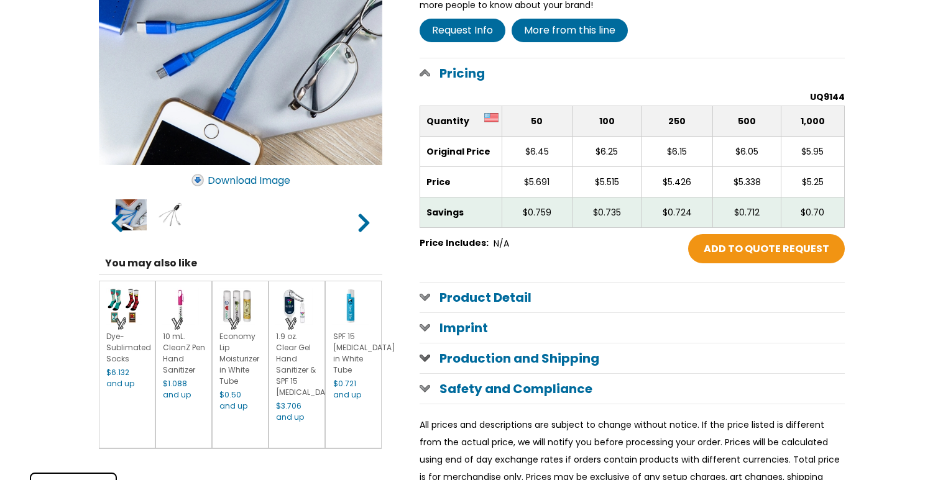
click at [574, 356] on h1 "Production and Shipping" at bounding box center [632, 359] width 425 height 30
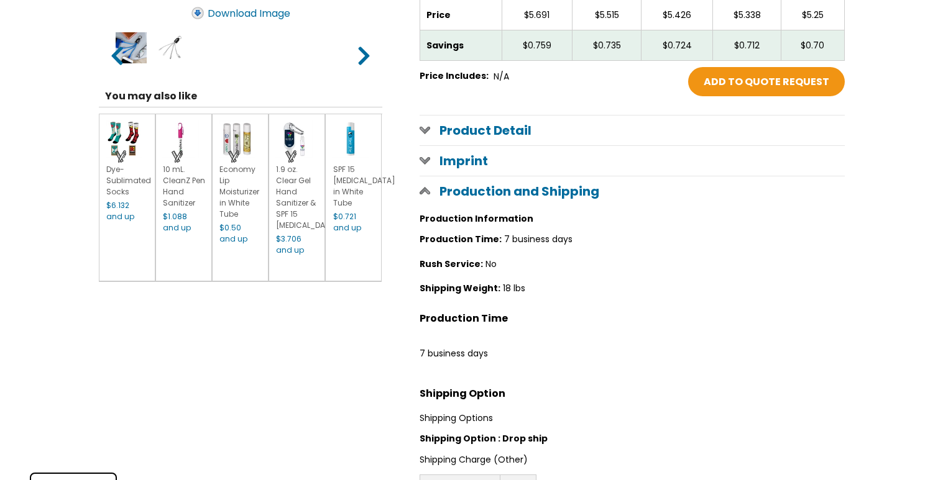
scroll to position [489, 0]
click at [461, 131] on h1 "Product Detail" at bounding box center [632, 130] width 425 height 30
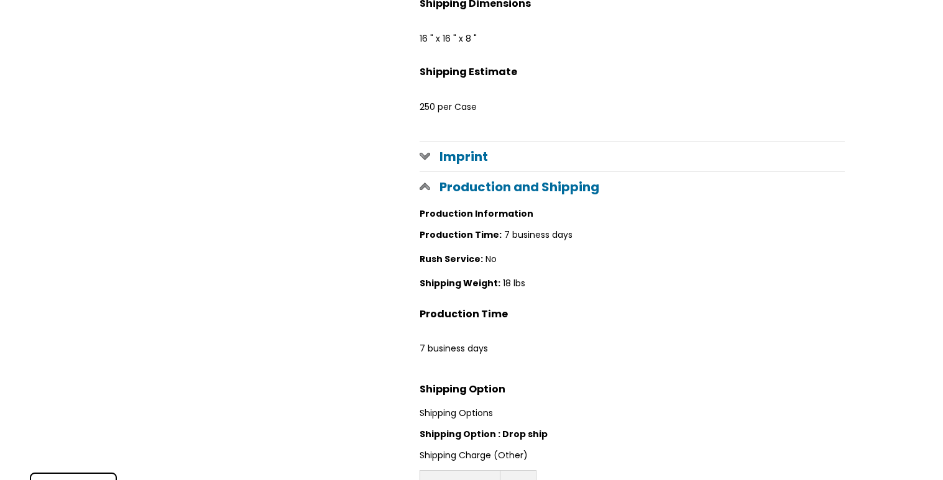
scroll to position [1275, 0]
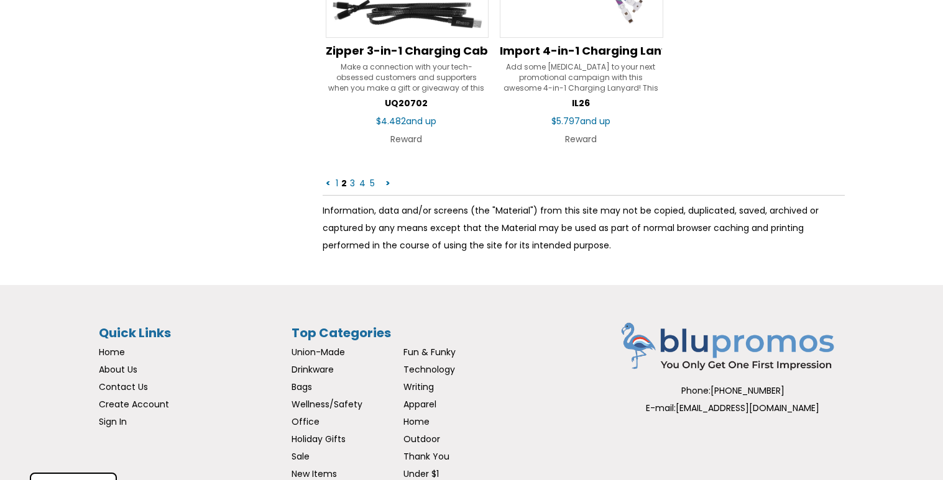
scroll to position [2091, 0]
click at [351, 182] on link "3" at bounding box center [352, 183] width 7 height 12
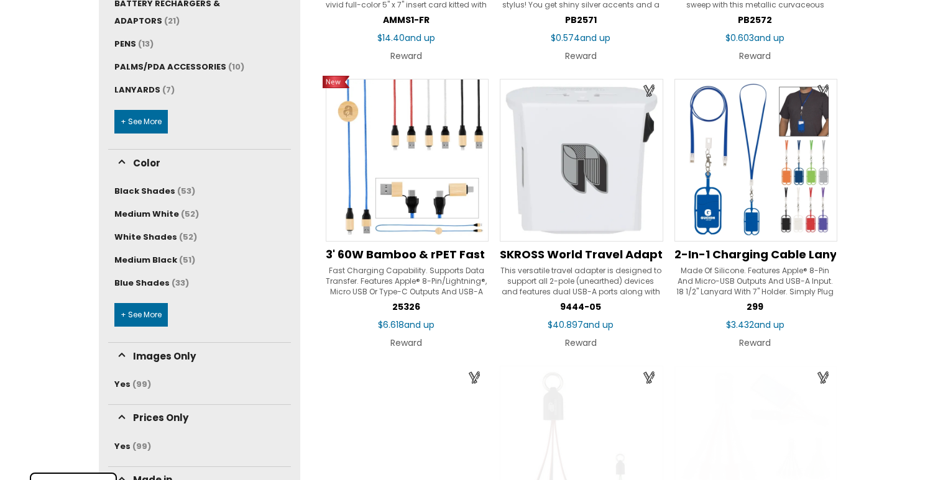
scroll to position [506, 0]
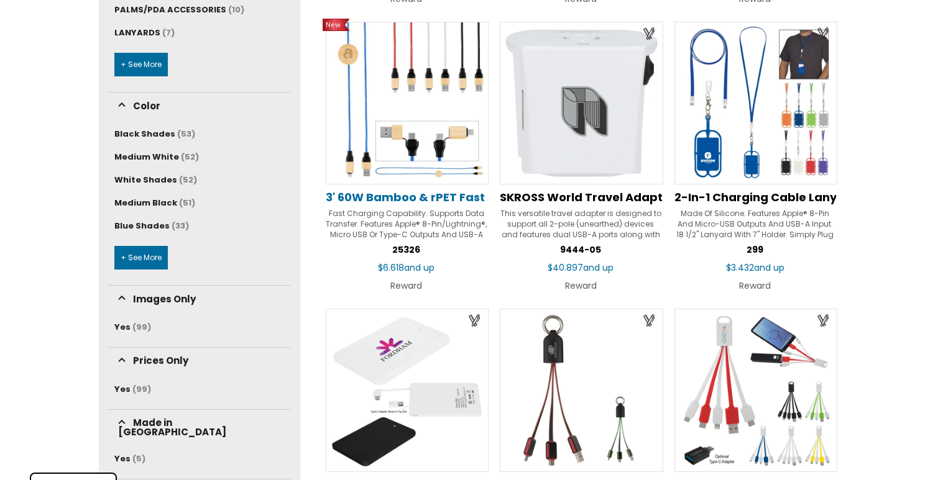
click at [429, 195] on span "3' 60W Bamboo & rPET Fast Charging Cable" at bounding box center [453, 198] width 255 height 16
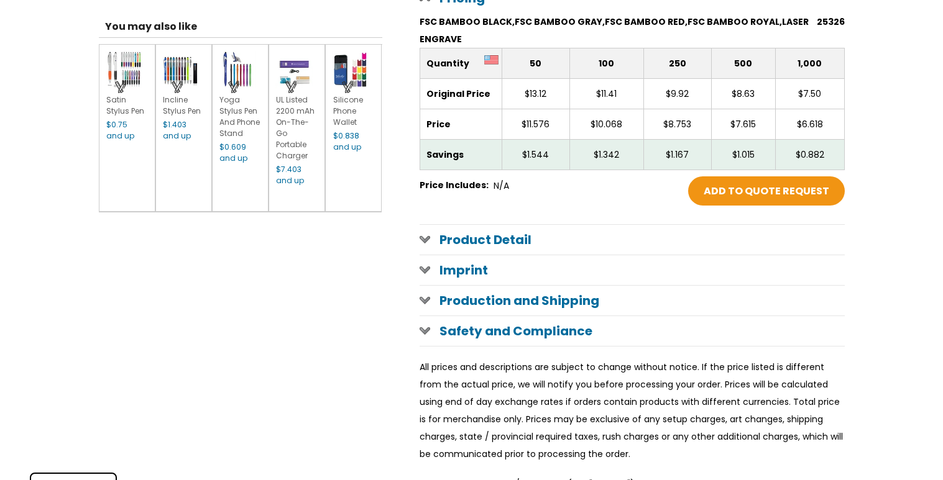
scroll to position [573, 0]
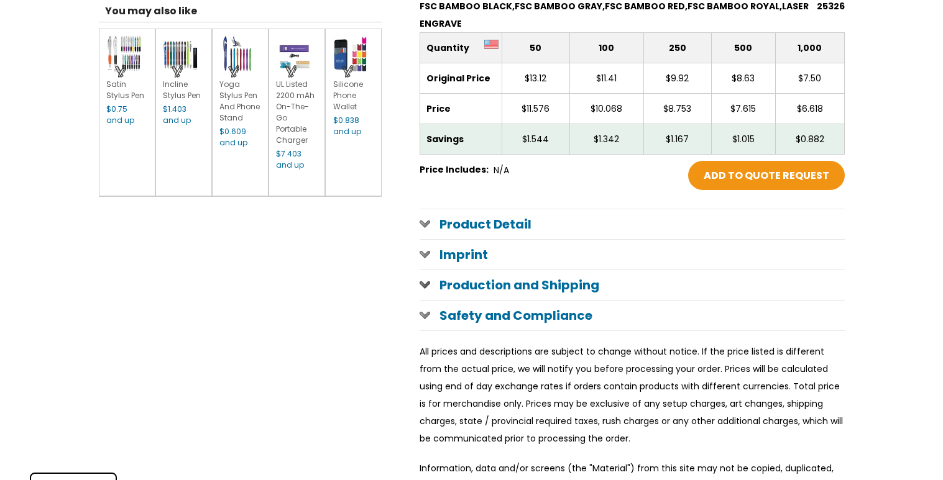
click at [522, 282] on h1 "Production and Shipping" at bounding box center [632, 285] width 425 height 30
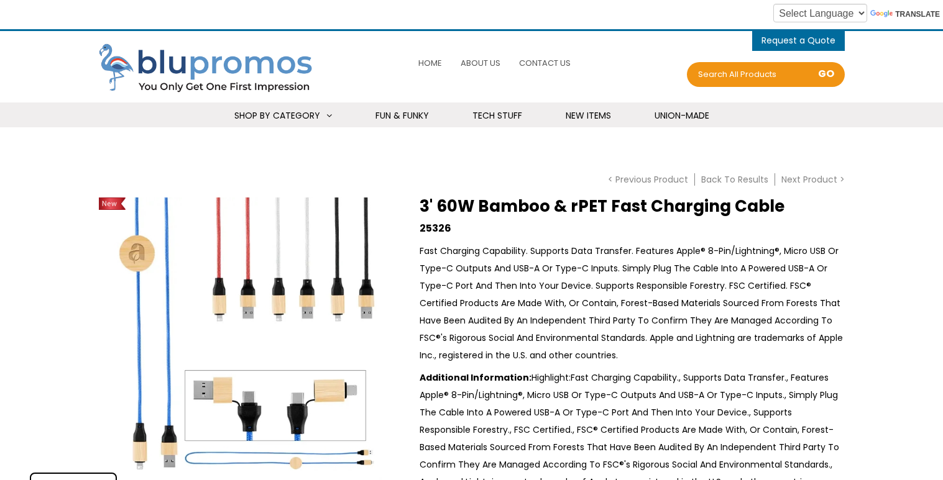
scroll to position [0, 0]
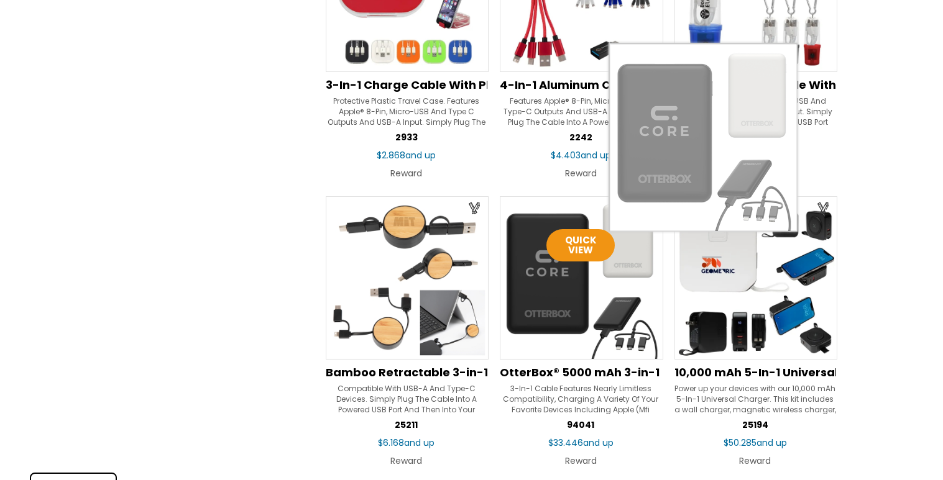
scroll to position [1194, 0]
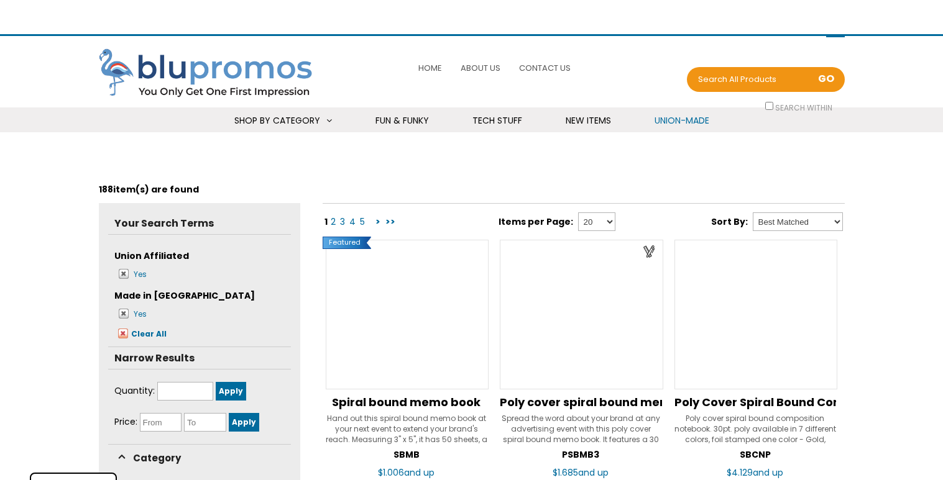
select select "Language Translate Widget"
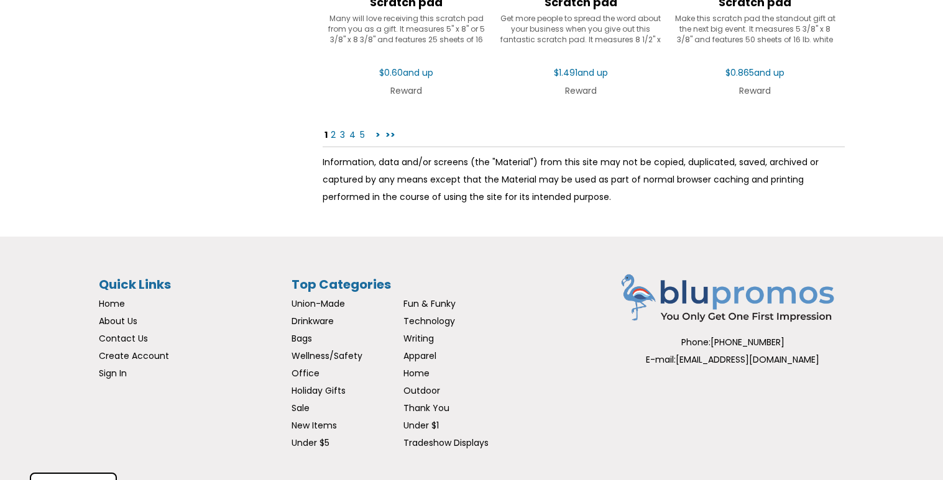
scroll to position [2136, 0]
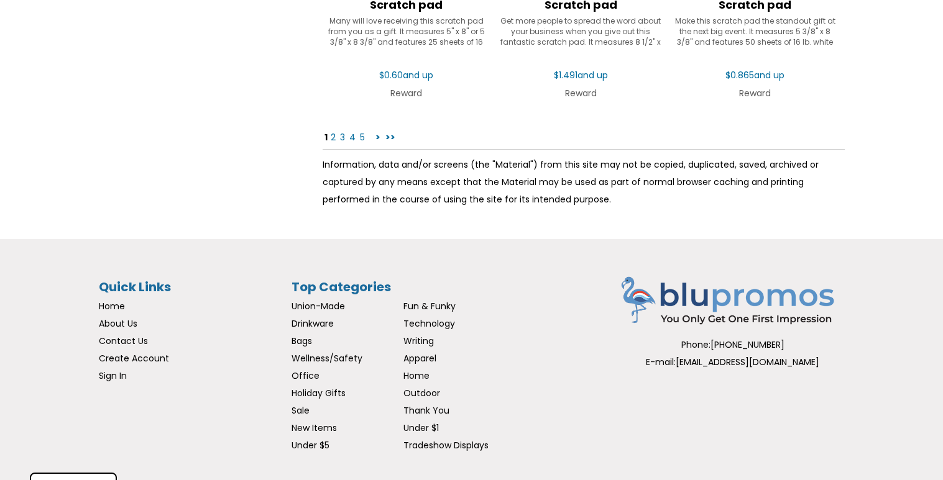
click at [334, 138] on link "2" at bounding box center [332, 137] width 7 height 12
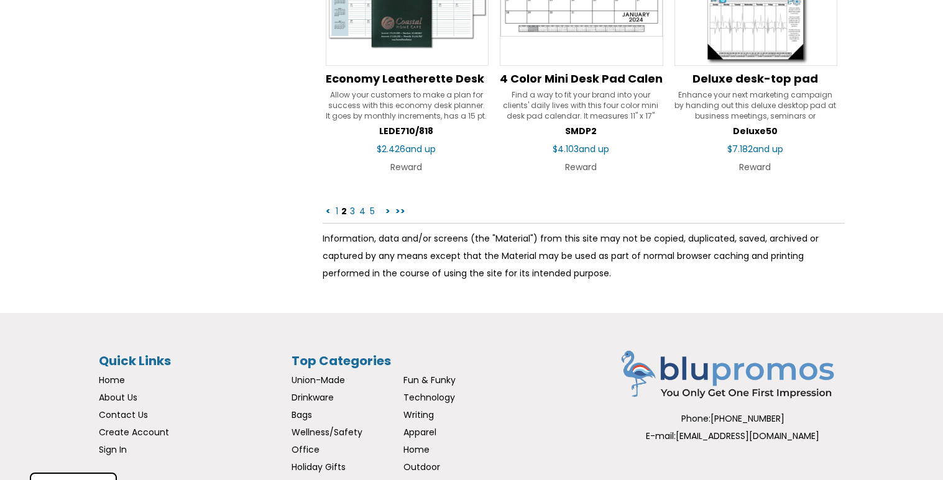
scroll to position [2200, 0]
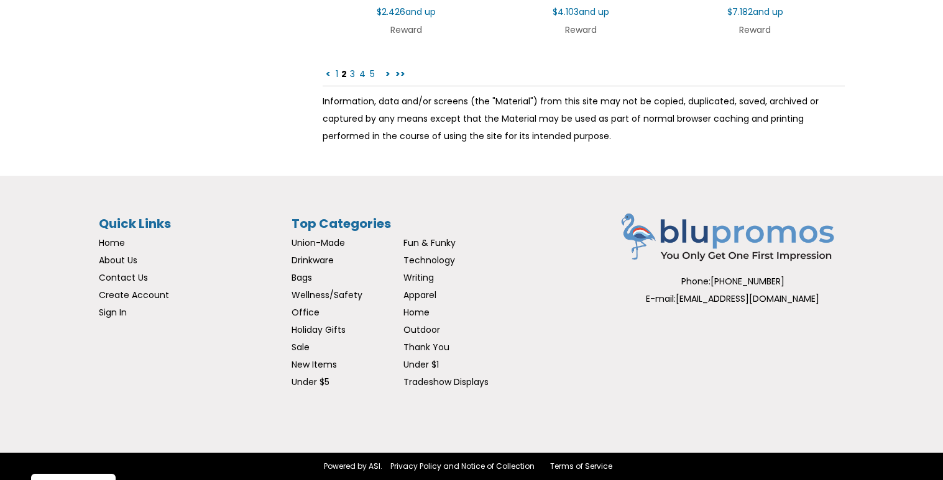
click at [361, 73] on link "4" at bounding box center [362, 74] width 9 height 12
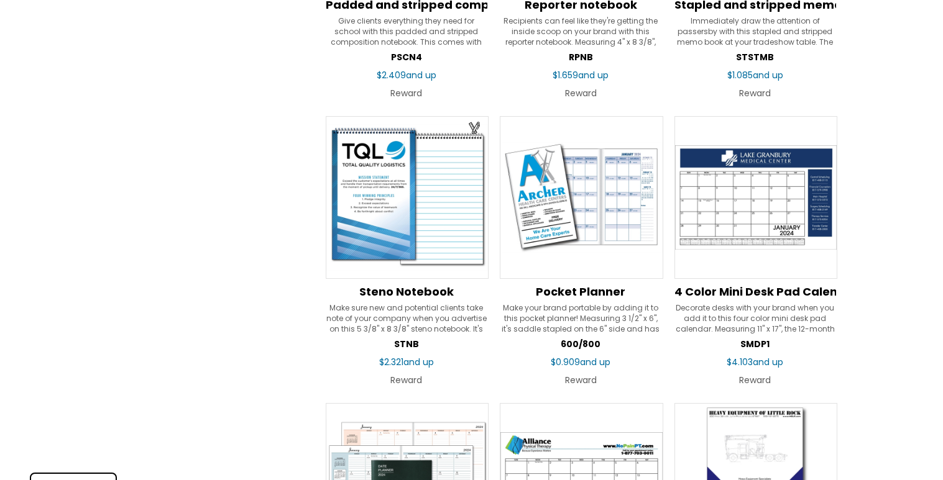
scroll to position [1533, 0]
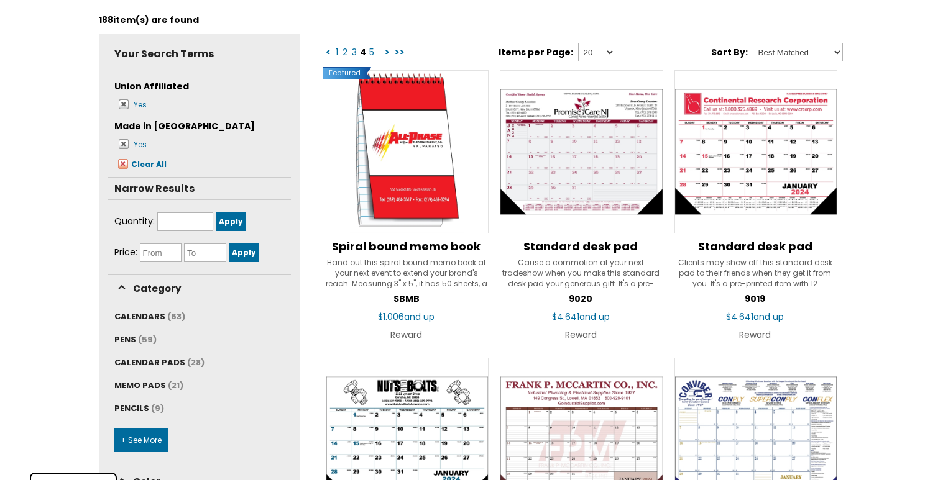
scroll to position [169, 0]
